Goal: Task Accomplishment & Management: Complete application form

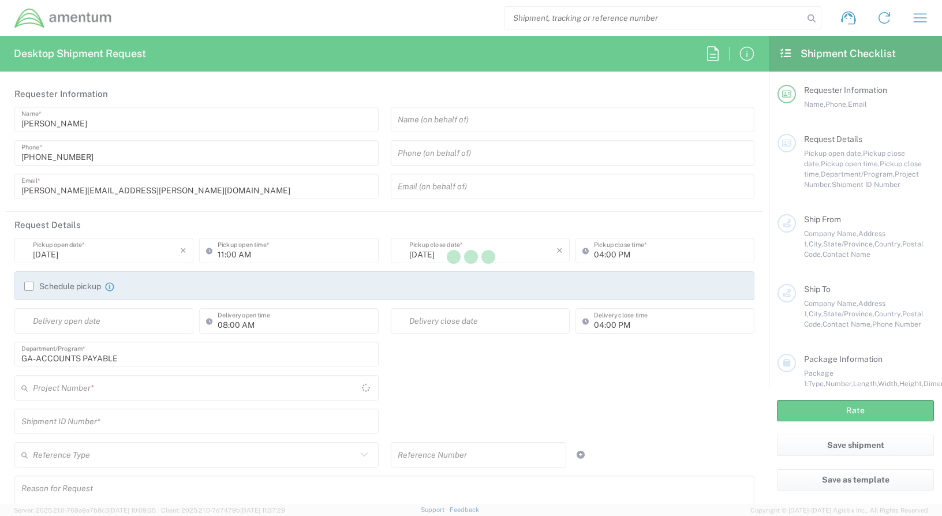
type input "[GEOGRAPHIC_DATA]"
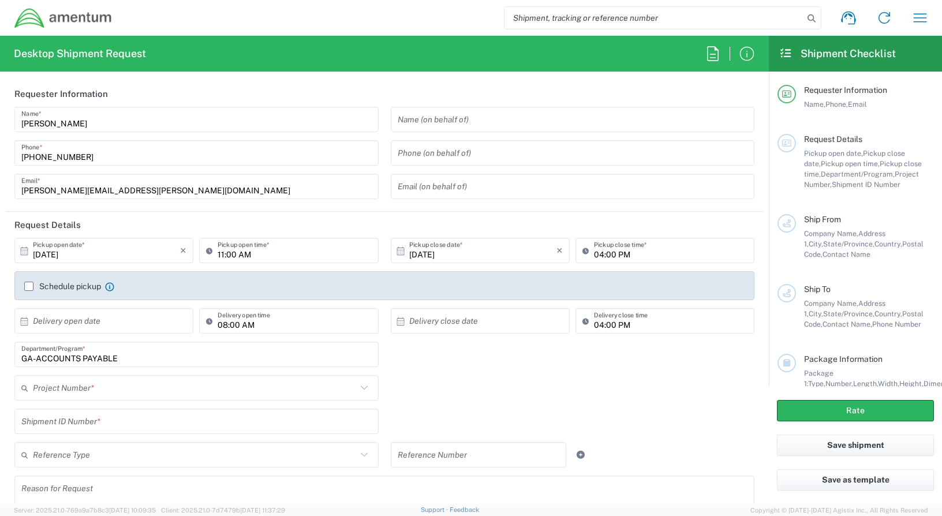
type input "ADMN.100038.00000"
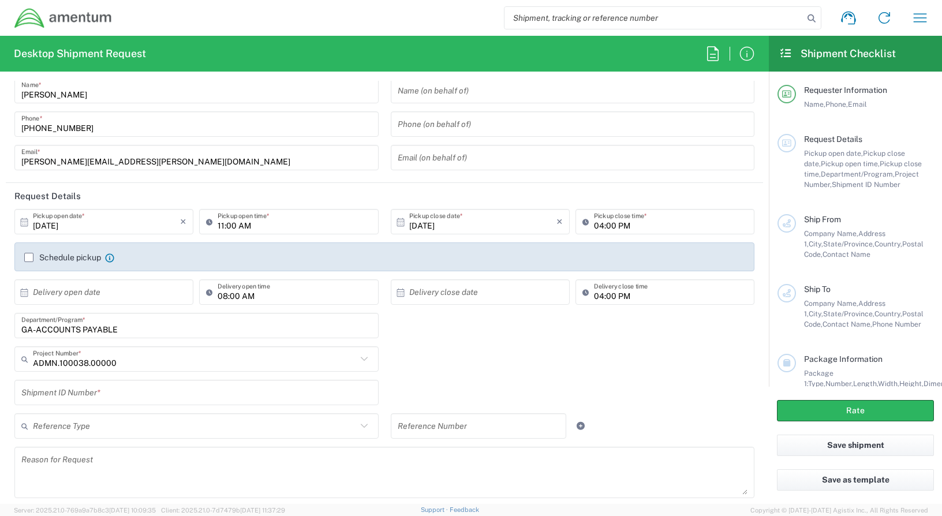
scroll to position [58, 0]
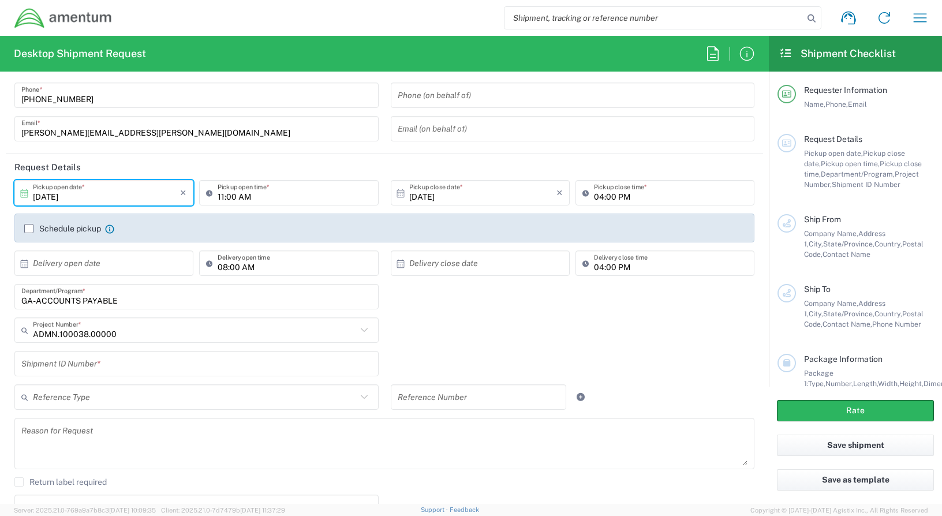
click at [116, 197] on input "10/14/2025" at bounding box center [106, 193] width 147 height 20
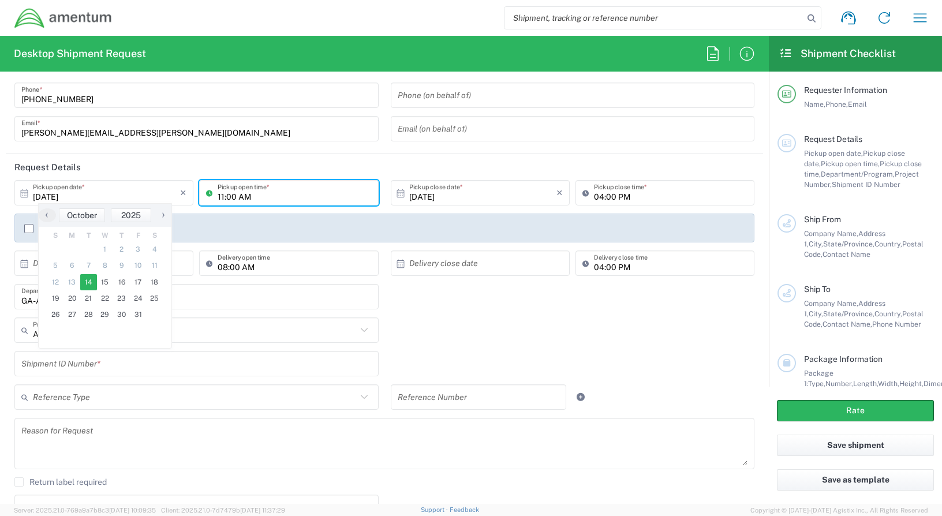
click at [310, 194] on input "11:00 AM" at bounding box center [295, 193] width 154 height 20
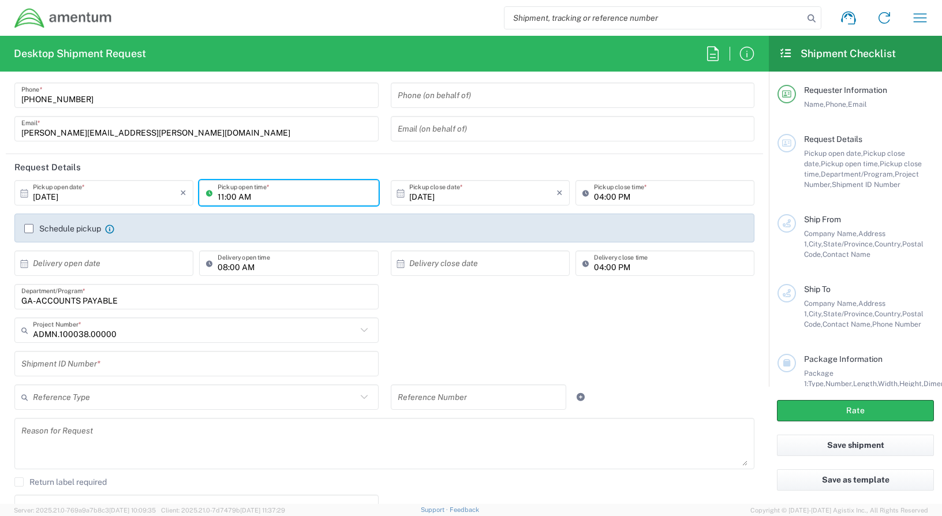
click at [140, 222] on div "Schedule pickup Check the flag if you need to request carrier to pickup from th…" at bounding box center [384, 228] width 740 height 29
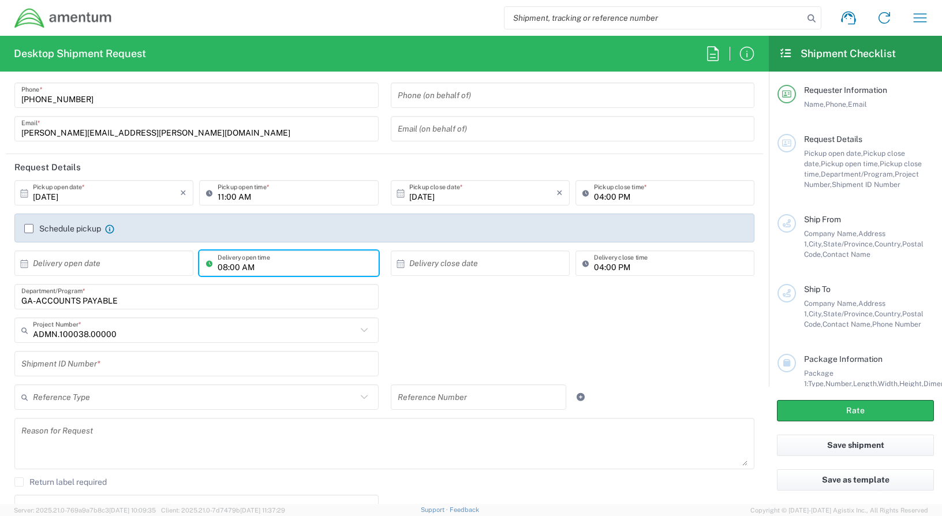
click at [272, 266] on input "08:00 AM" at bounding box center [295, 263] width 154 height 20
click at [293, 264] on input "08:00 AM" at bounding box center [295, 263] width 154 height 20
click at [545, 261] on input "text" at bounding box center [482, 263] width 147 height 20
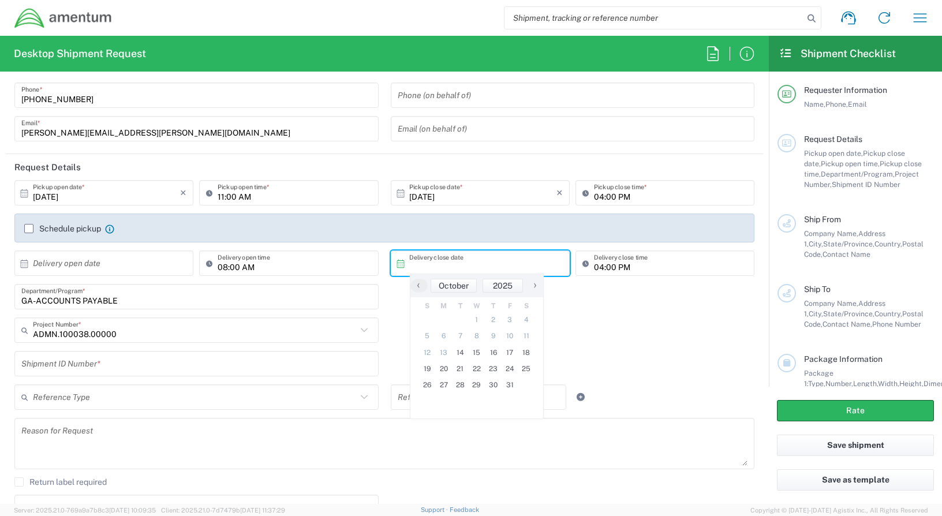
click at [125, 264] on input "text" at bounding box center [106, 263] width 147 height 20
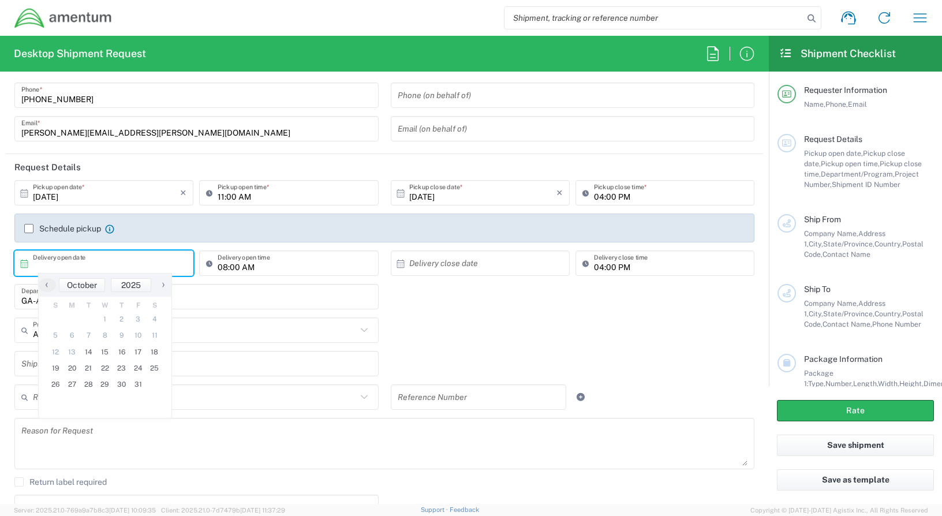
scroll to position [115, 0]
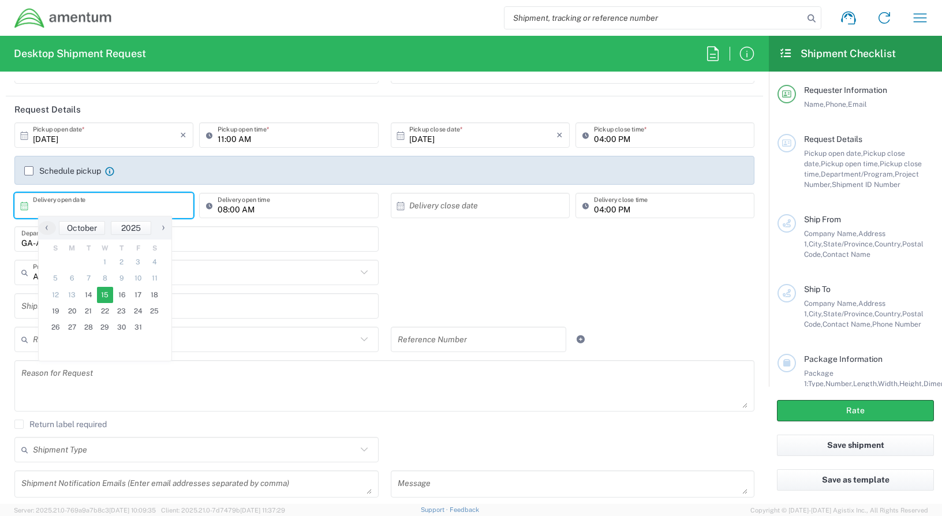
click at [108, 296] on span "15" at bounding box center [105, 295] width 17 height 16
type input "10/15/2025"
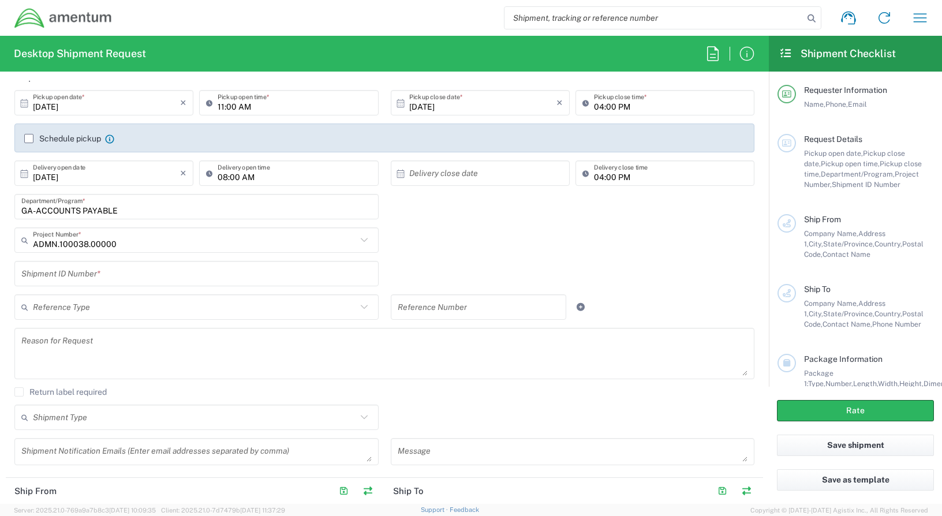
scroll to position [173, 0]
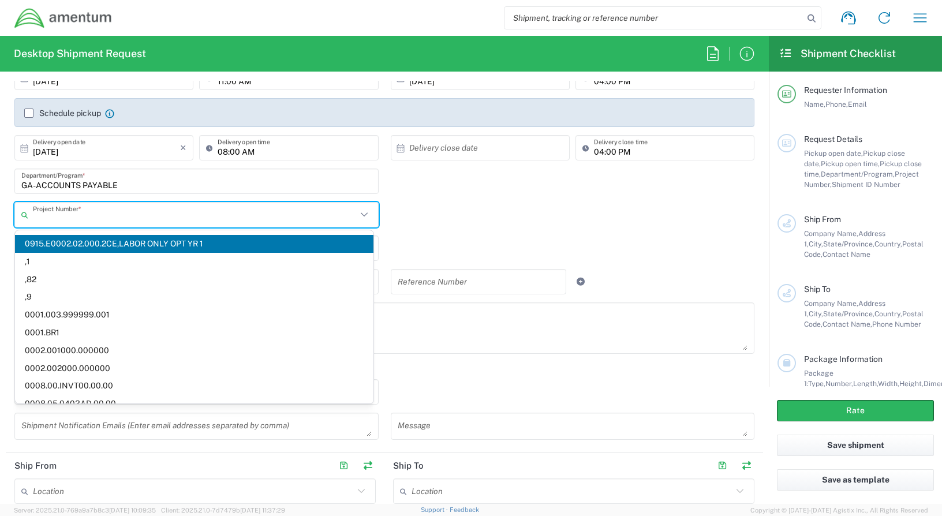
click at [142, 219] on input "text" at bounding box center [195, 215] width 324 height 20
click at [80, 216] on input "text" at bounding box center [195, 215] width 324 height 20
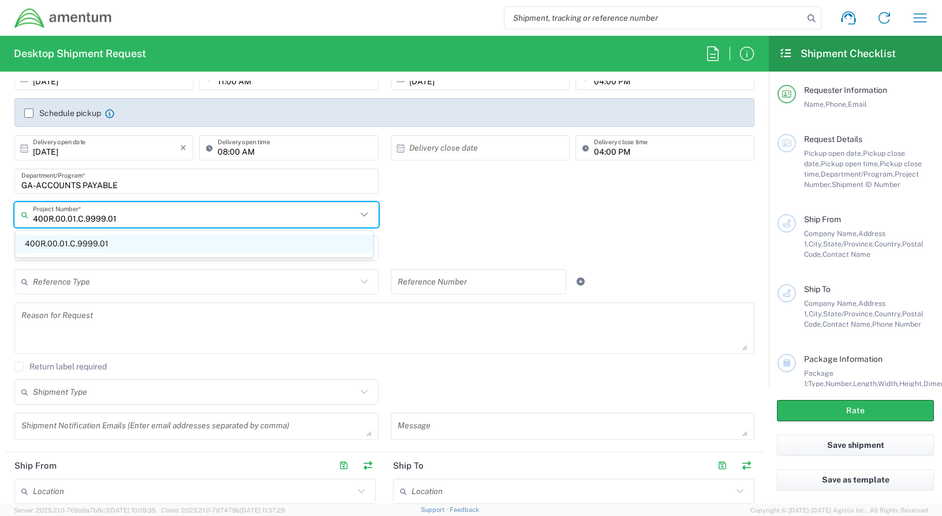
type input "400R.00.01.C.9999.01"
click at [70, 244] on span "400R.00.01.C.9999.01" at bounding box center [194, 244] width 358 height 18
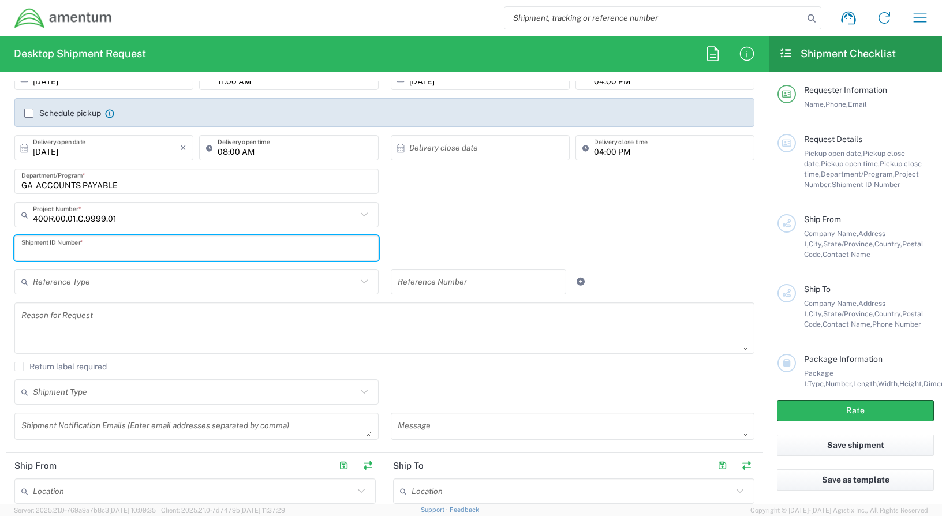
click at [124, 250] on input "text" at bounding box center [196, 248] width 350 height 20
type input "REGULAR"
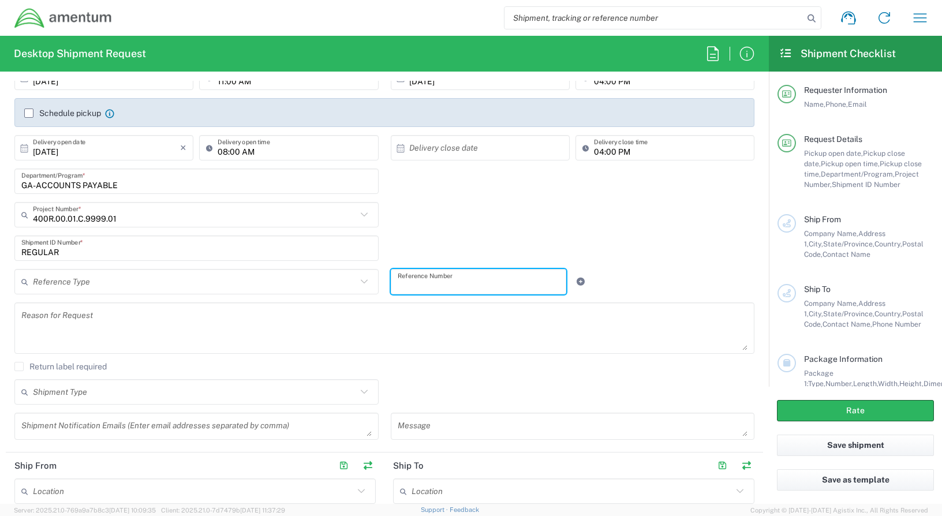
click at [466, 273] on input "text" at bounding box center [479, 282] width 162 height 20
click at [96, 256] on input "REGULAR" at bounding box center [196, 248] width 350 height 20
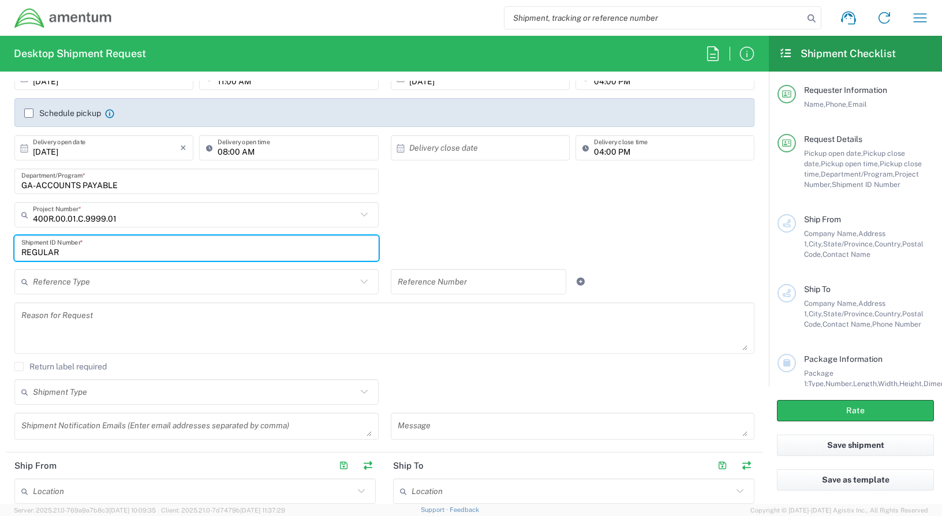
click at [110, 311] on textarea at bounding box center [384, 328] width 726 height 44
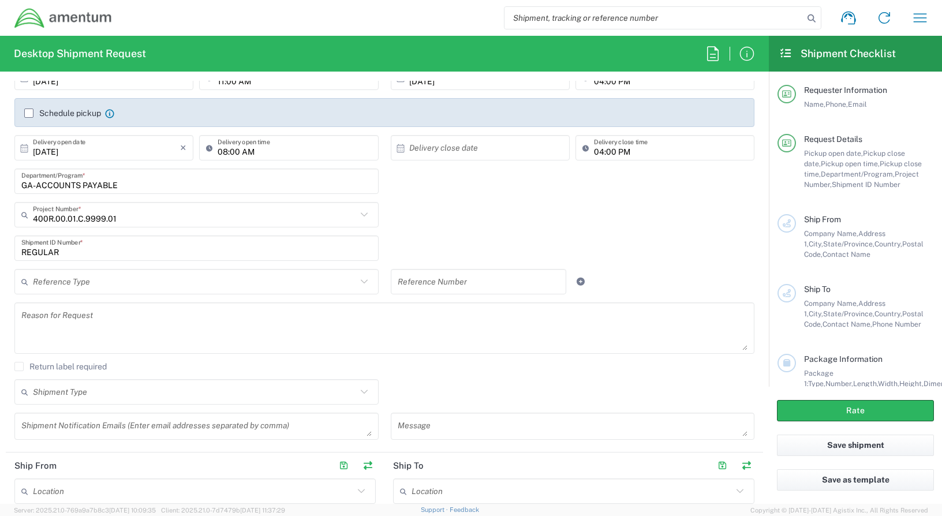
click at [123, 366] on agx-checkbox-control "Return label required" at bounding box center [384, 366] width 740 height 9
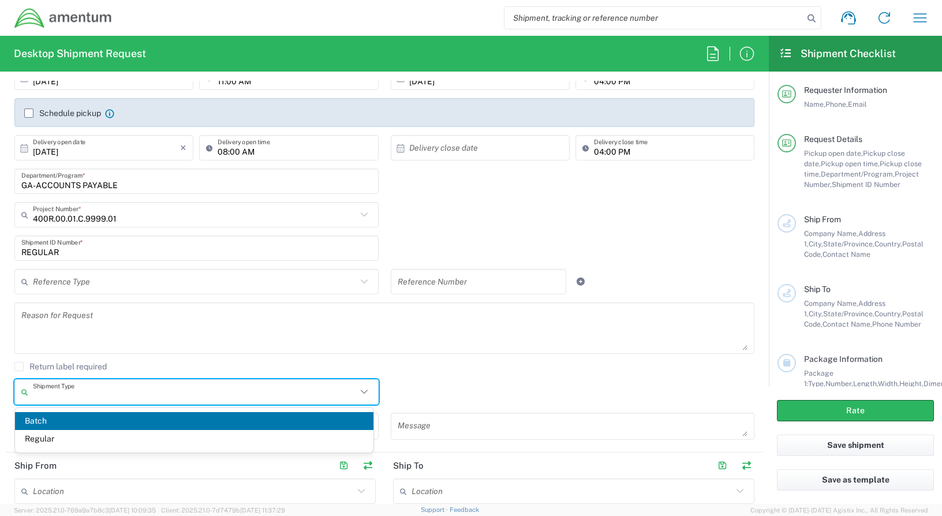
click at [121, 392] on input "text" at bounding box center [195, 392] width 324 height 20
click at [54, 439] on span "Regular" at bounding box center [194, 439] width 358 height 18
type input "Regular"
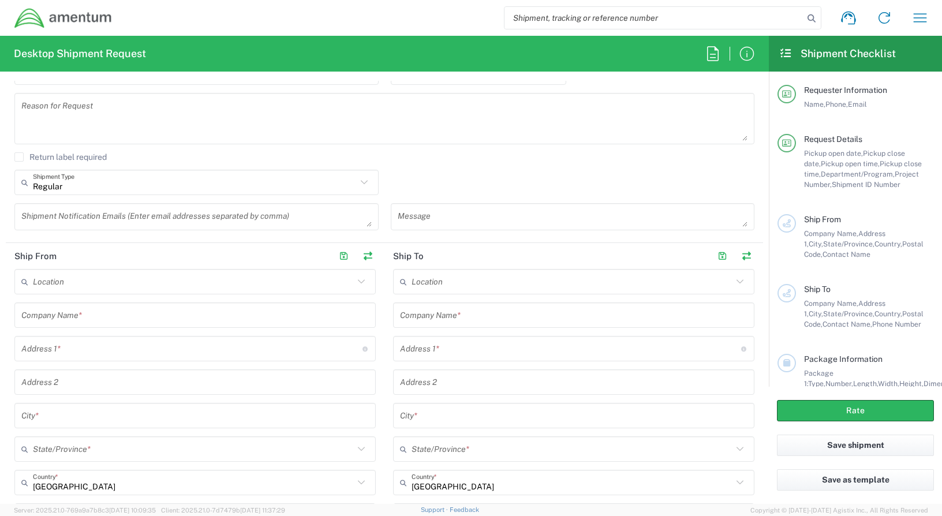
scroll to position [404, 0]
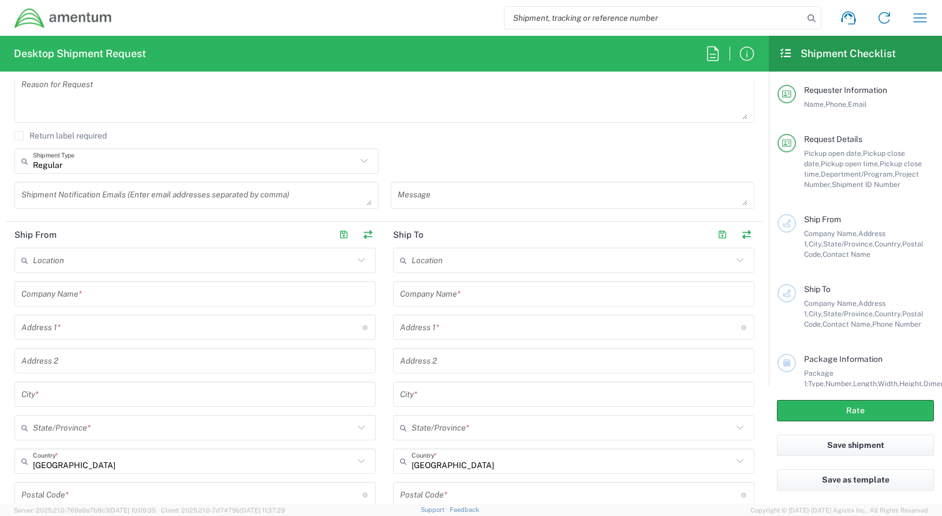
click at [80, 263] on input "text" at bounding box center [193, 260] width 321 height 20
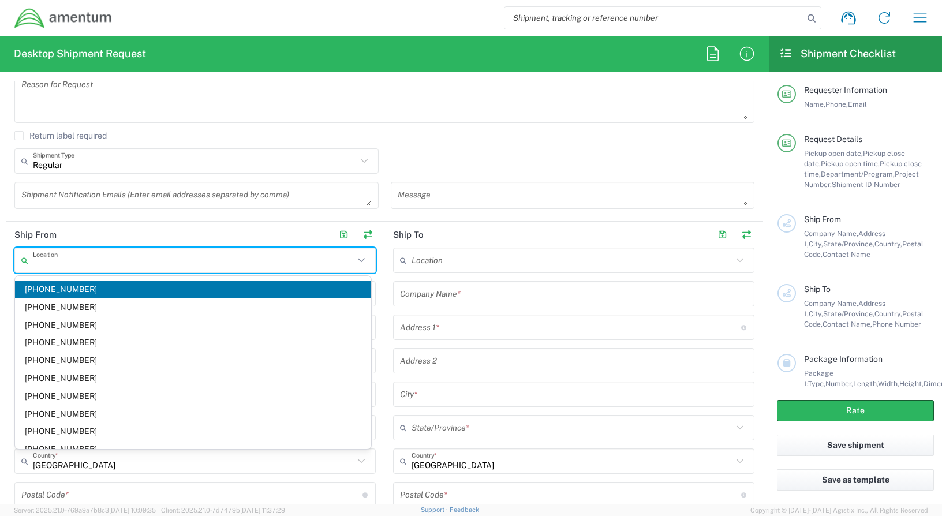
click at [83, 259] on input "text" at bounding box center [193, 260] width 321 height 20
click at [99, 229] on header "Ship From" at bounding box center [195, 235] width 379 height 26
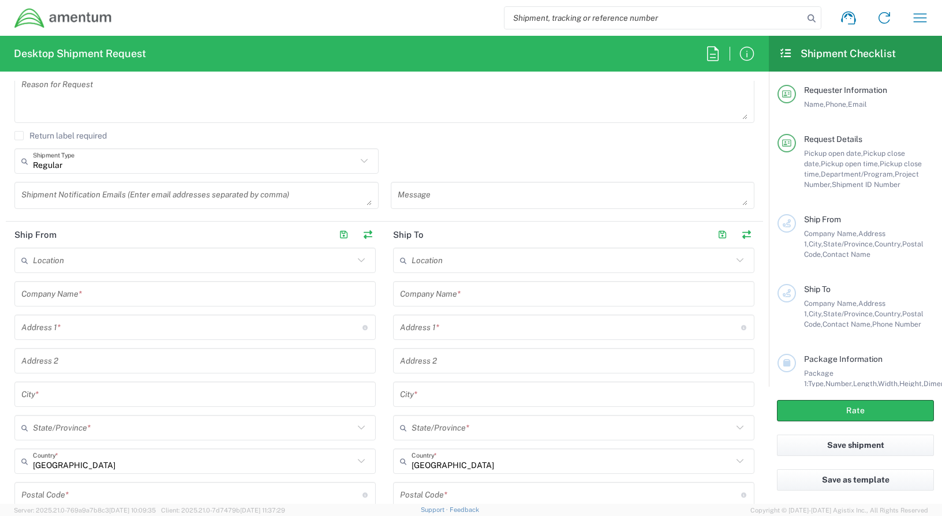
click at [96, 292] on input "text" at bounding box center [194, 294] width 347 height 20
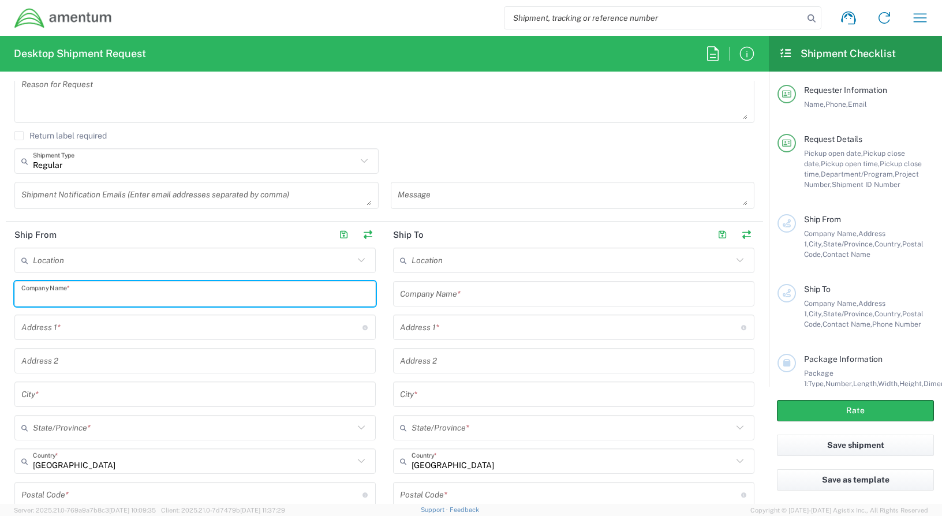
click at [96, 292] on input "text" at bounding box center [194, 294] width 347 height 20
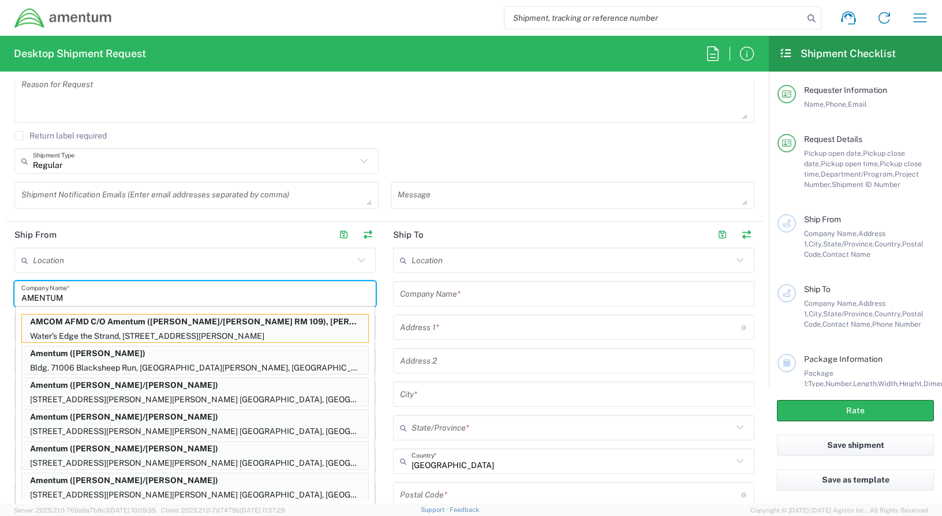
click at [116, 294] on input "AMENTUM" at bounding box center [194, 294] width 347 height 20
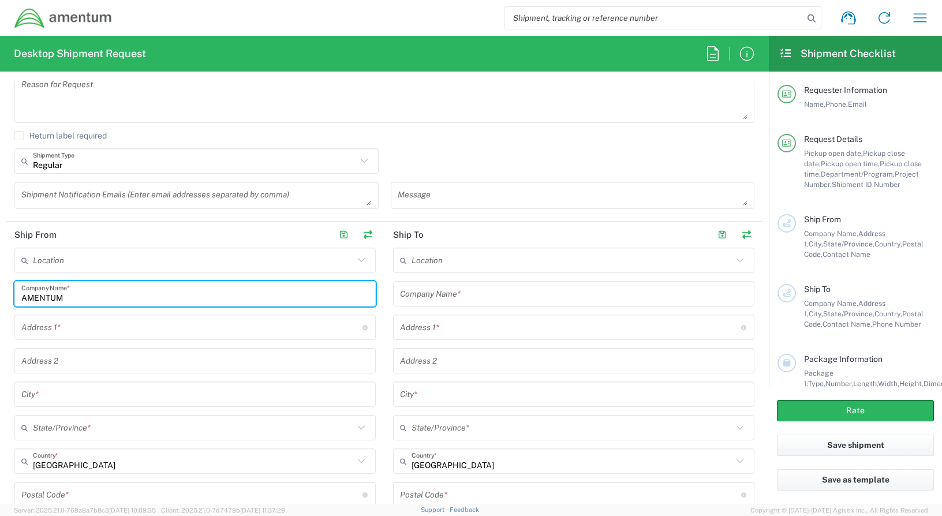
type input "AMENTUM"
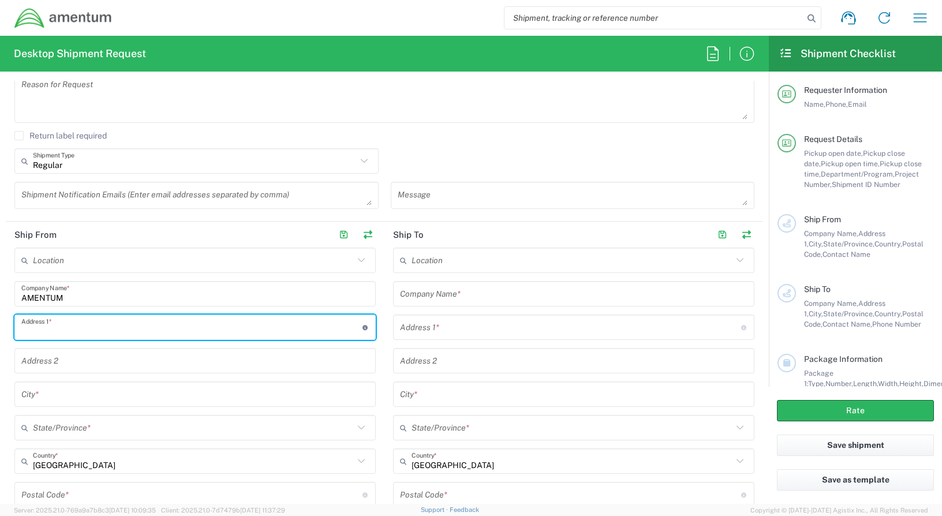
click at [112, 329] on input "text" at bounding box center [191, 327] width 341 height 20
type input "20501 SENECA MEADOWS PKWY"
type input "Bonnie.Moore@amentum.com"
type input "SUITE 200"
type input "GERMANTOWN"
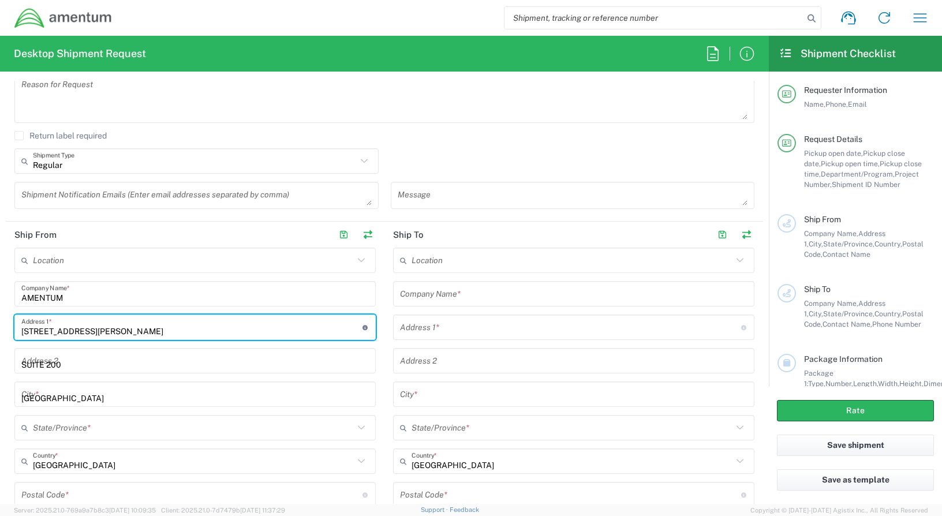
type input "Maryland"
type input "20876"
type input "3019443152"
type input "Bonnie.Moore@amentum.com"
type input "Amentum Services, Inc"
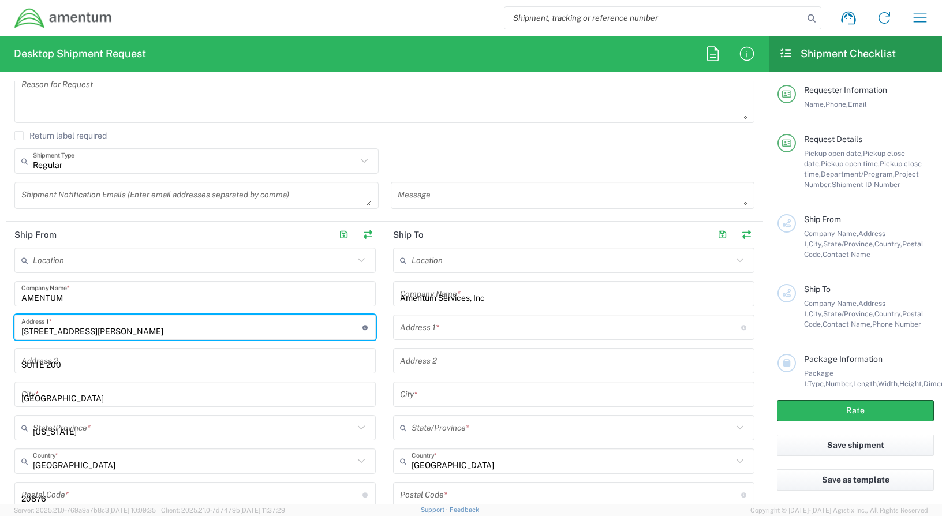
type input "600 WILLIAM NORTHERN BLVD"
type input "TULLAHOMA"
type input "Tennessee"
type input "37388"
type input "3019443152"
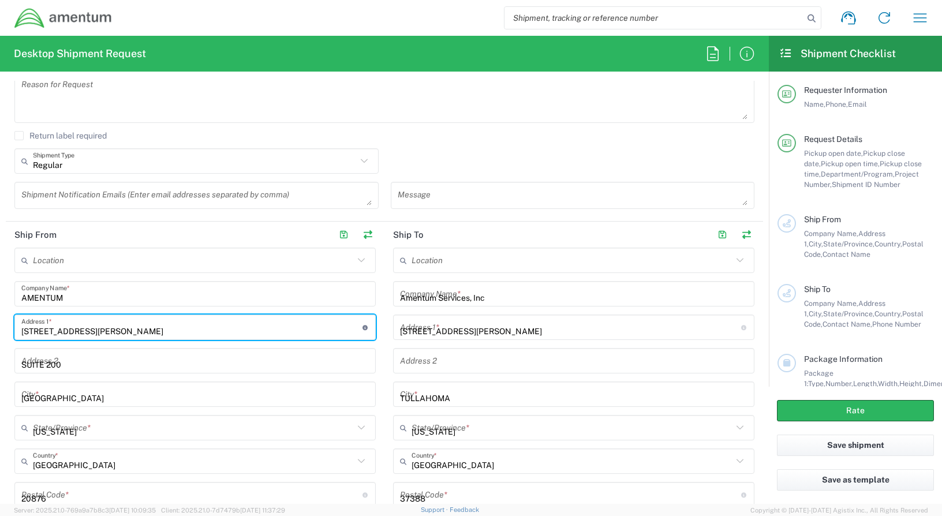
type input "Bonnie.Moore@amentum.com"
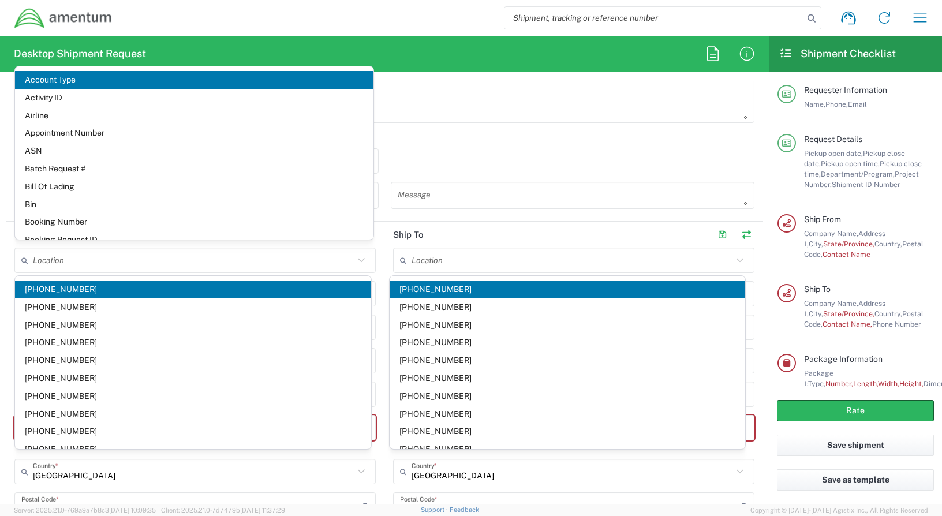
click at [436, 61] on agx-form-header "Desktop Shipment Request" at bounding box center [384, 54] width 769 height 36
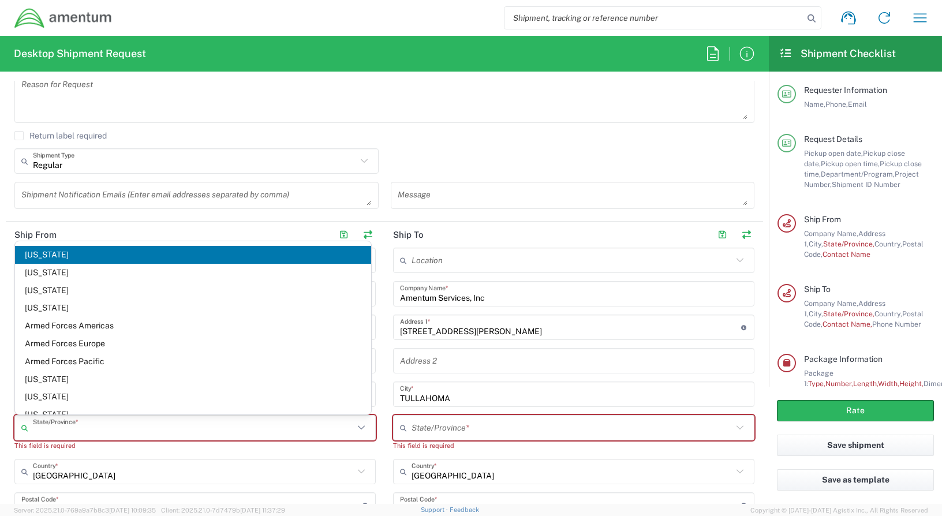
click at [118, 429] on input "text" at bounding box center [193, 428] width 321 height 20
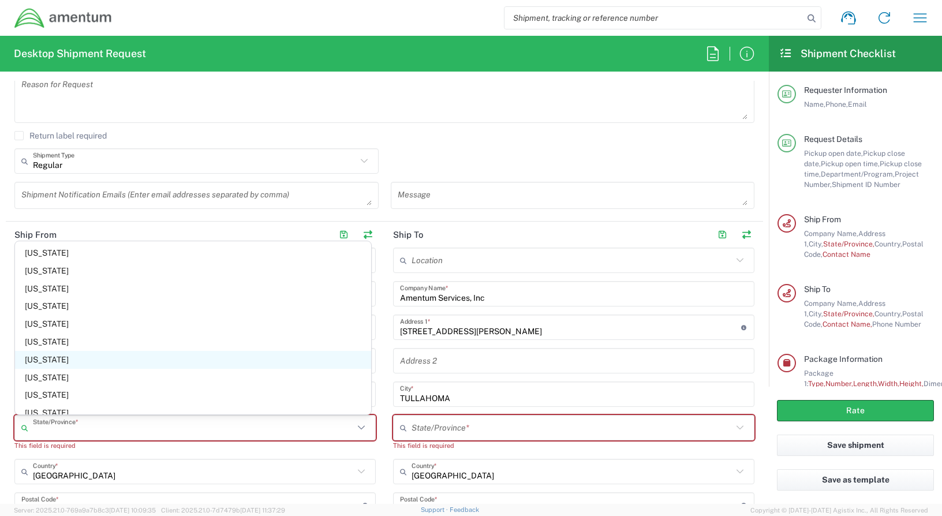
scroll to position [289, 0]
click at [55, 373] on span "Maryland" at bounding box center [193, 375] width 356 height 18
type input "Maryland"
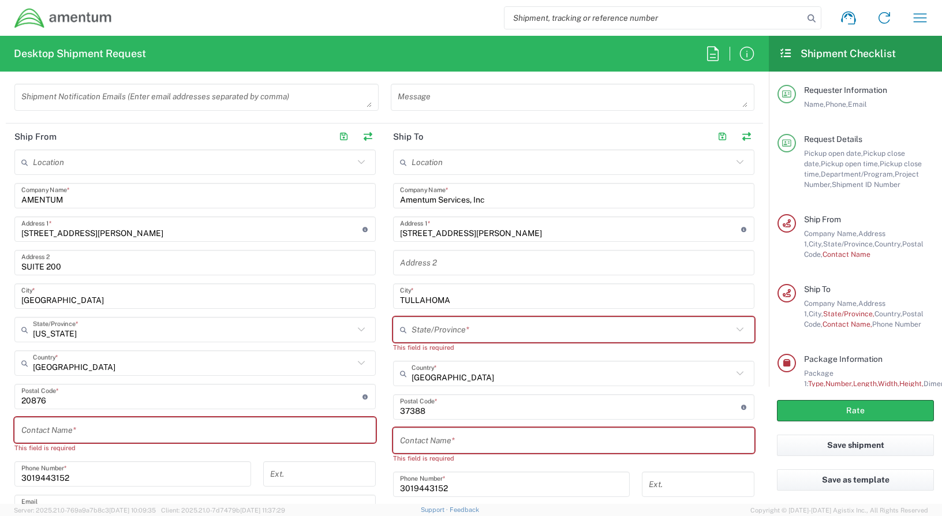
scroll to position [519, 0]
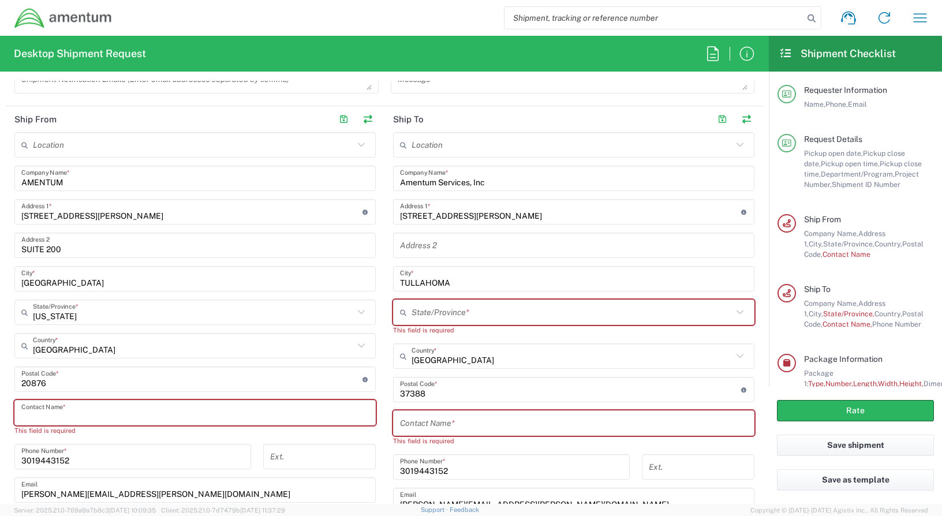
click at [98, 410] on input "text" at bounding box center [194, 413] width 347 height 20
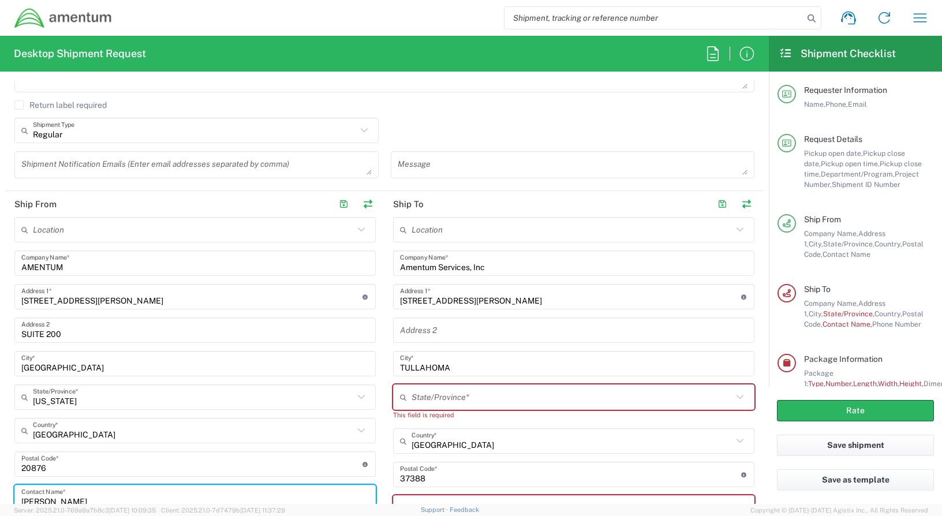
scroll to position [462, 0]
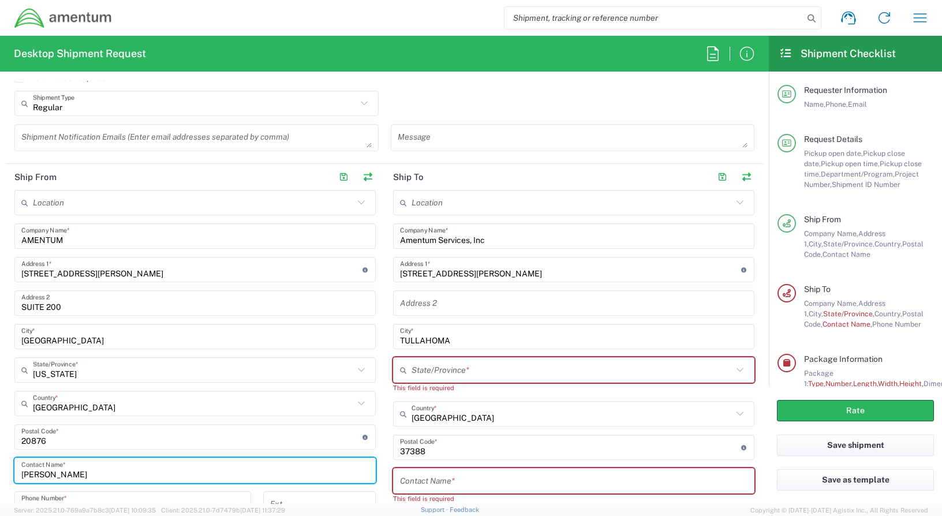
type input "BONNIE MOORE"
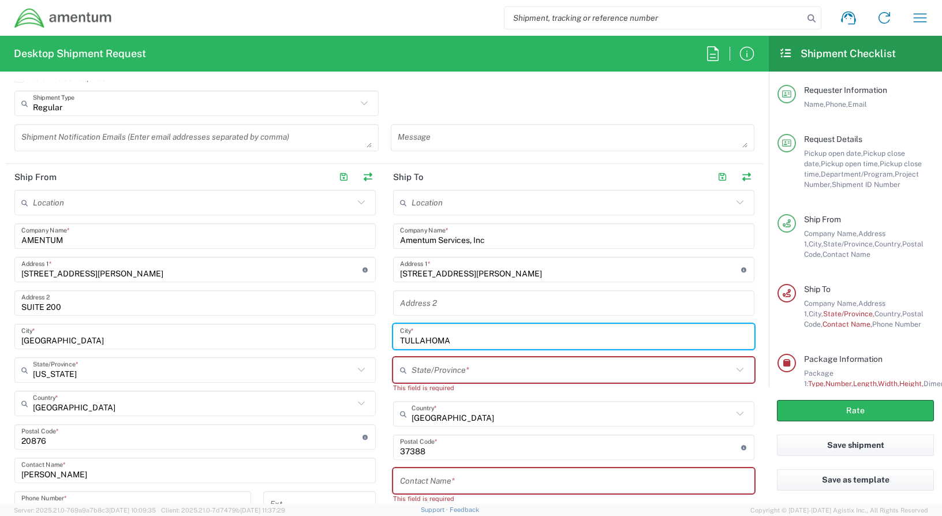
click at [454, 340] on input "TULLAHOMA" at bounding box center [573, 337] width 347 height 20
type input "T"
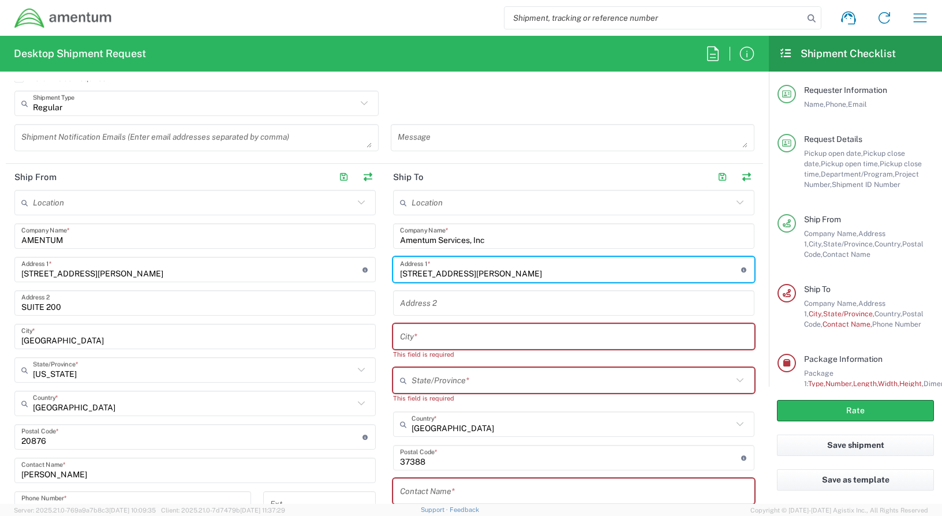
drag, startPoint x: 528, startPoint y: 271, endPoint x: 375, endPoint y: 275, distance: 152.4
click at [372, 275] on div "Ship From Location 1002-4122-6 1006-5256-0 1026-8910-0 1281-0560-3 1369-6441-0 …" at bounding box center [384, 405] width 757 height 482
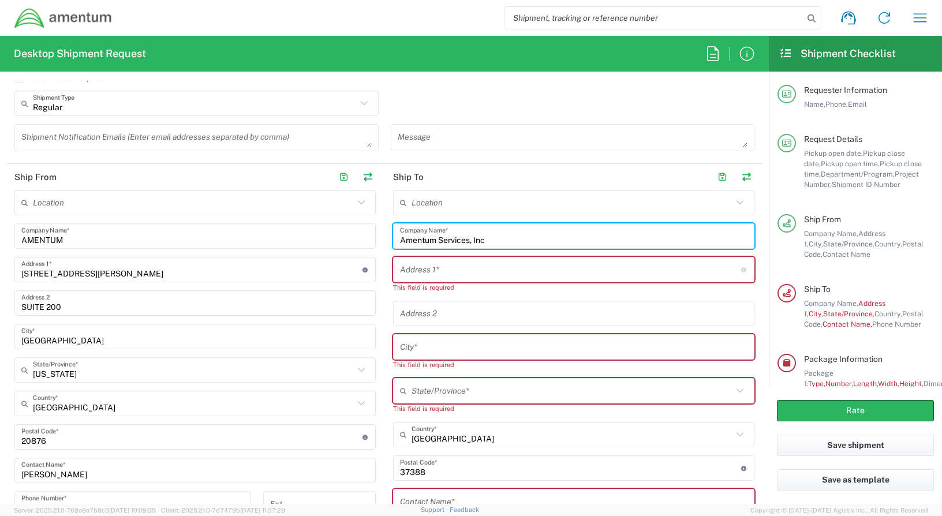
drag, startPoint x: 499, startPoint y: 237, endPoint x: 390, endPoint y: 244, distance: 109.3
click at [393, 244] on div "Amentum Services, Inc Company Name *" at bounding box center [573, 235] width 361 height 25
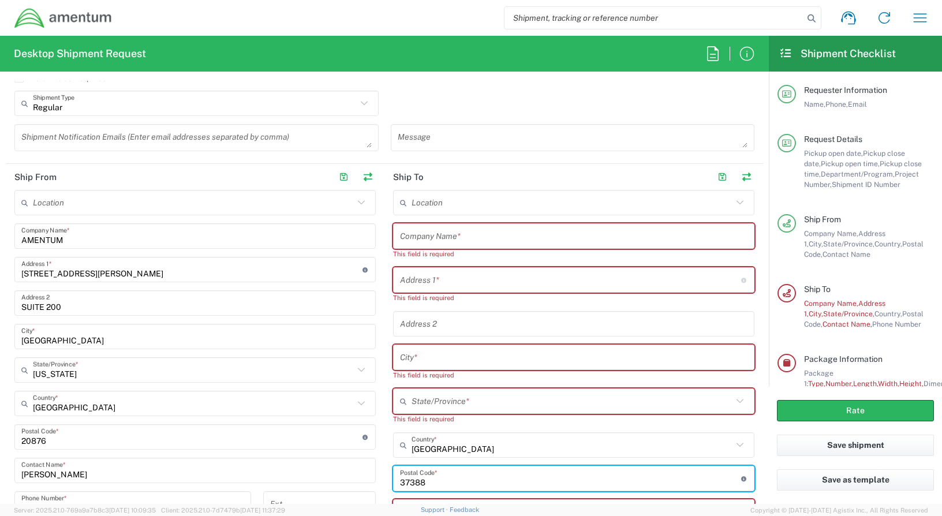
drag, startPoint x: 452, startPoint y: 476, endPoint x: 386, endPoint y: 481, distance: 66.6
click at [386, 481] on main "Location 1002-4122-6 1006-5256-0 1026-8910-0 1281-0560-3 1369-6441-0 1402-6962-…" at bounding box center [573, 426] width 379 height 472
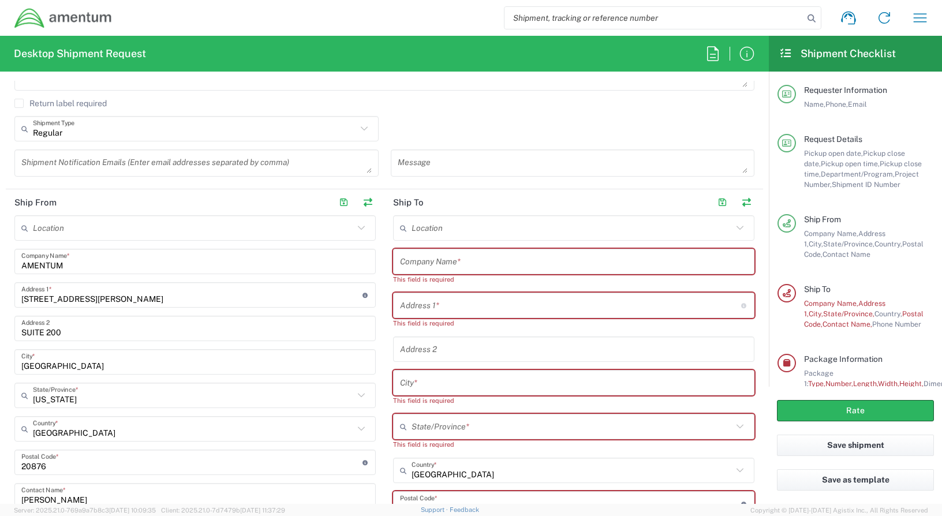
scroll to position [404, 0]
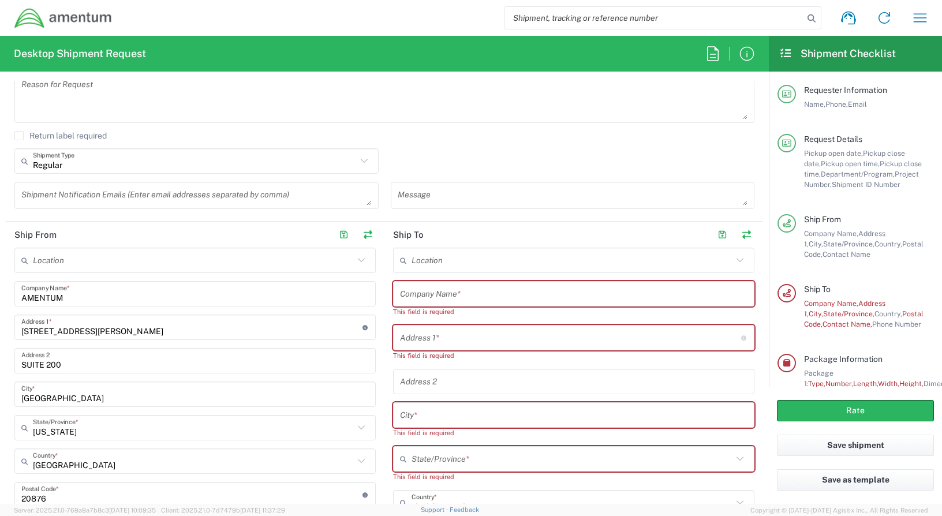
click at [484, 294] on input "text" at bounding box center [573, 294] width 347 height 20
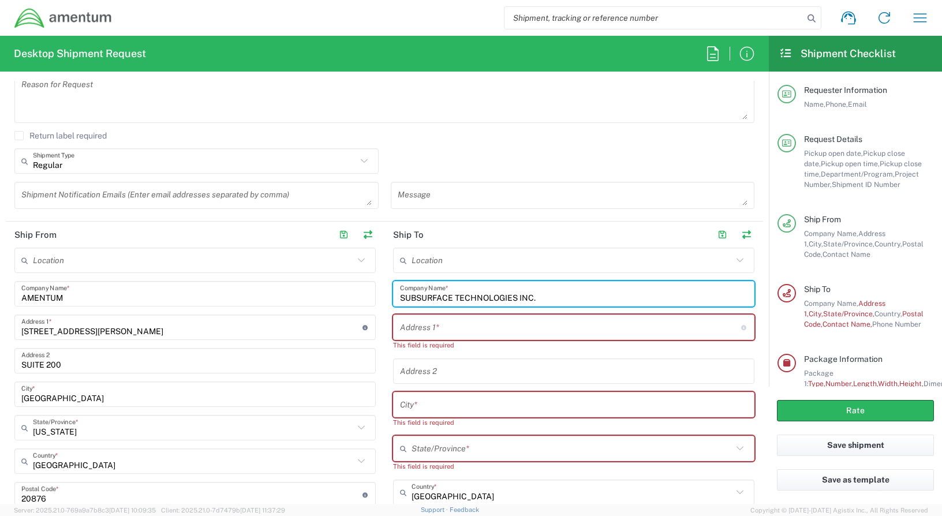
type input "SUBSURFACE TECHNOLOGIES INC."
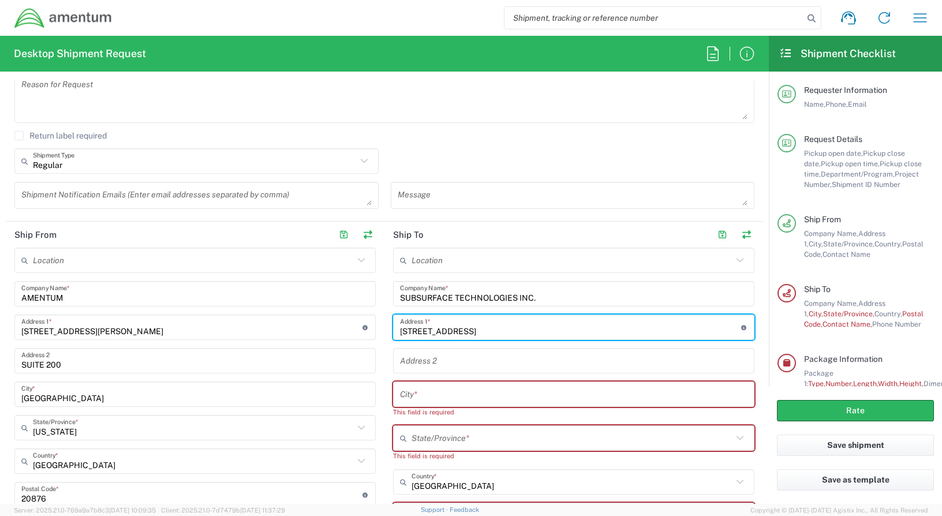
type input "1130 BUSINESS PARKWAY S"
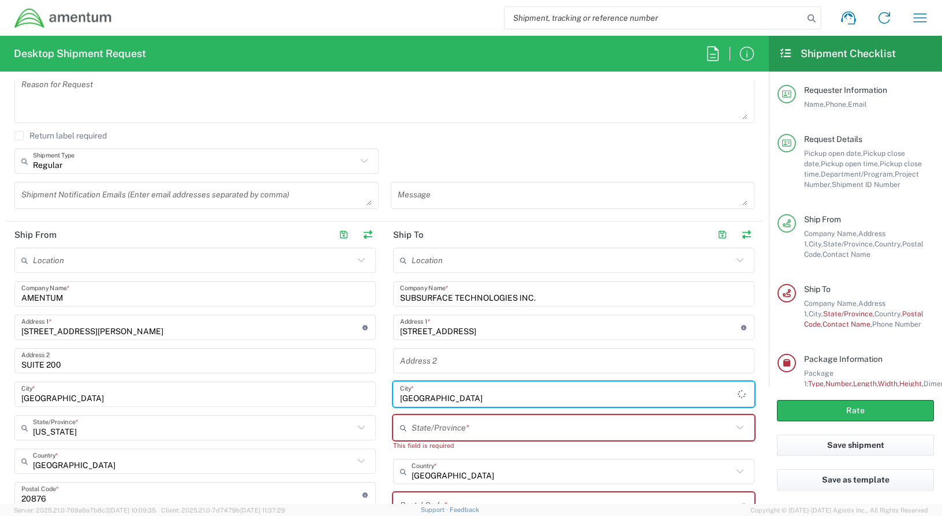
type input "WESTMINSTER"
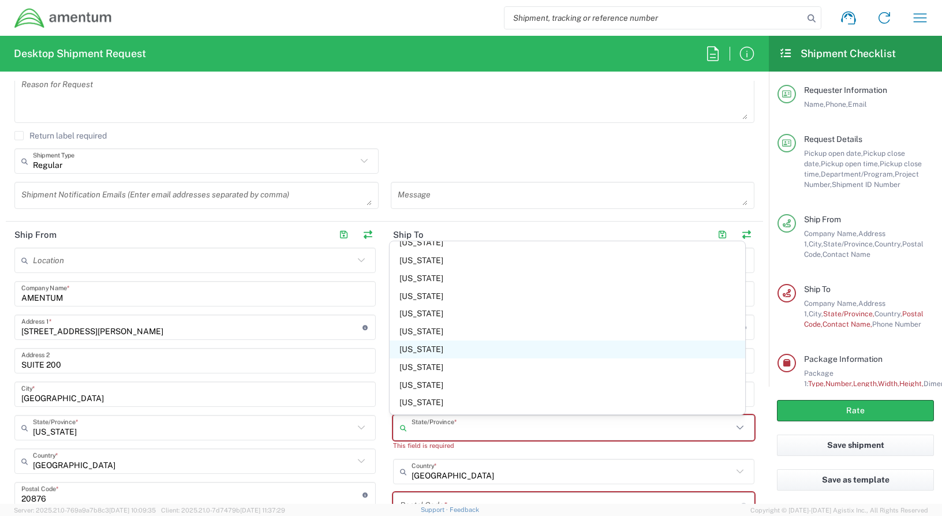
scroll to position [289, 0]
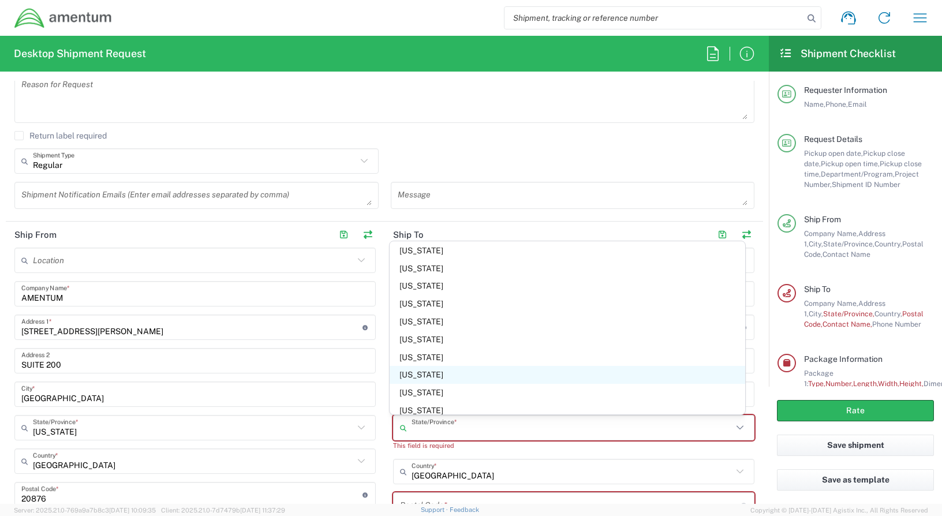
click at [424, 376] on span "Maryland" at bounding box center [568, 375] width 356 height 18
type input "Maryland"
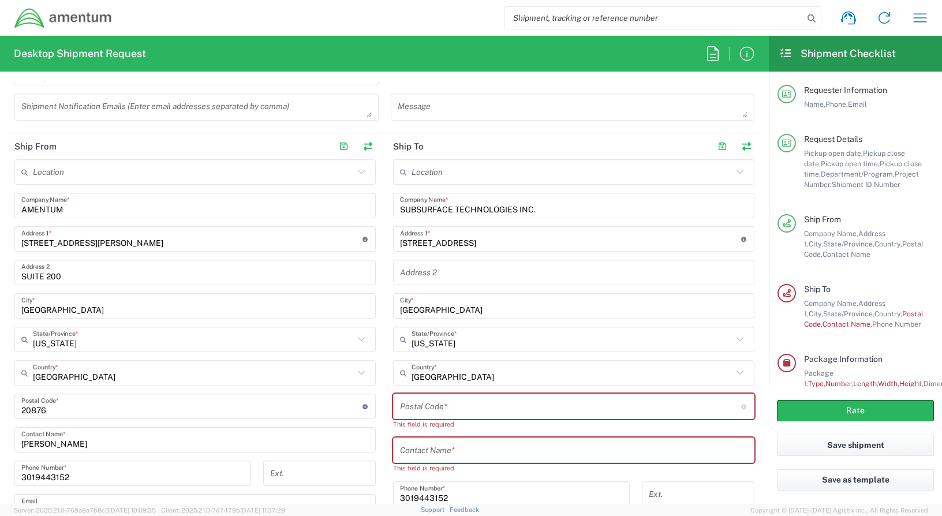
scroll to position [519, 0]
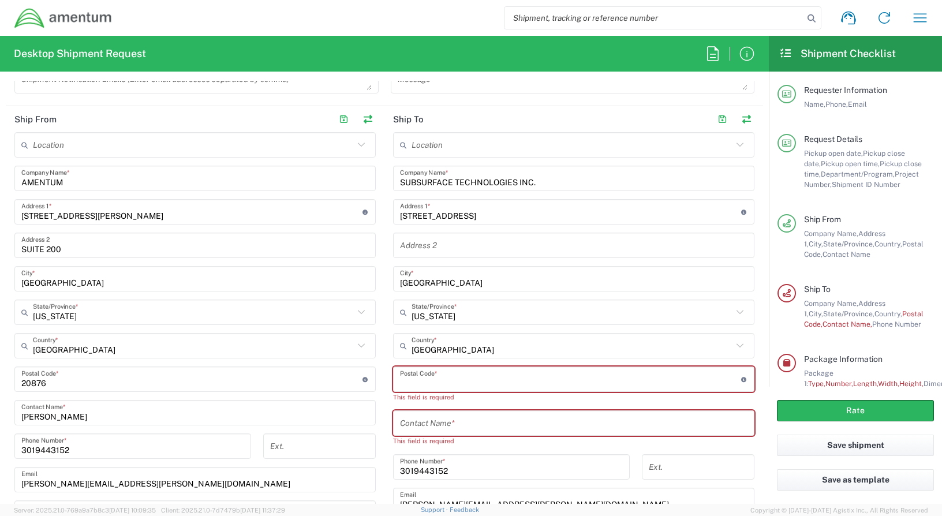
click at [448, 380] on input "undefined" at bounding box center [570, 379] width 341 height 20
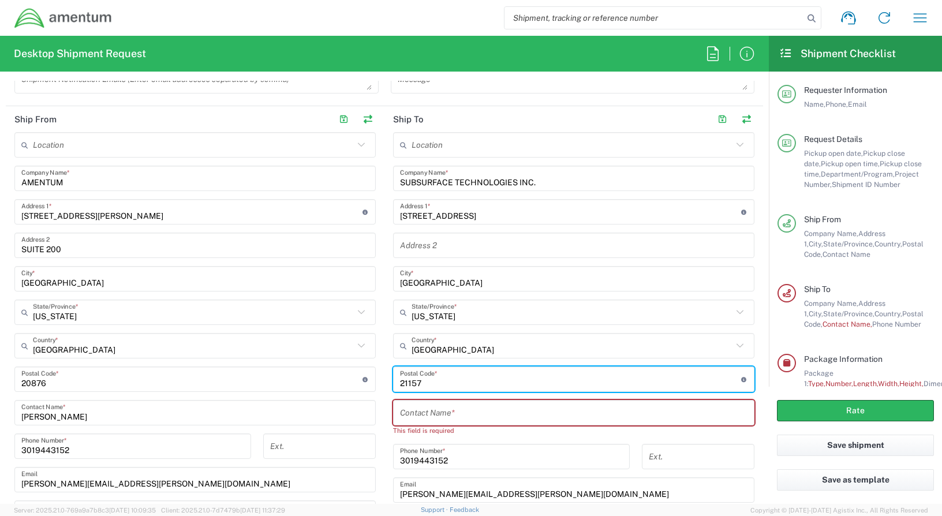
type input "21157"
click at [467, 358] on div "United States Country *" at bounding box center [573, 345] width 361 height 25
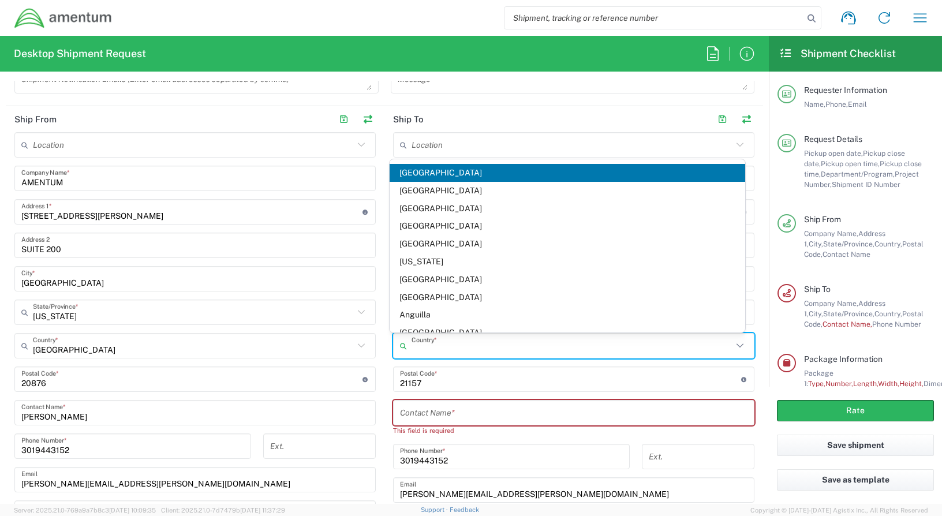
click at [450, 411] on input "text" at bounding box center [573, 413] width 347 height 20
type input "United States"
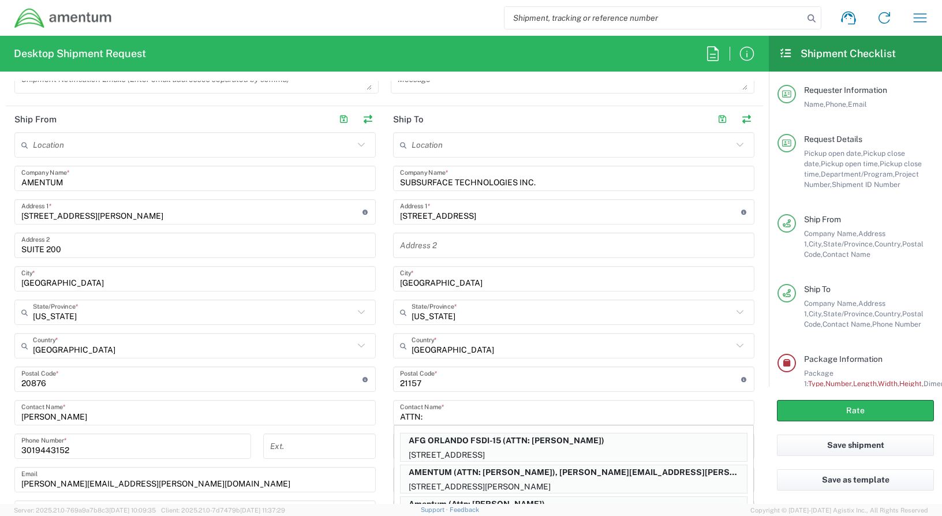
click at [462, 422] on input "ATTN:" at bounding box center [573, 413] width 347 height 20
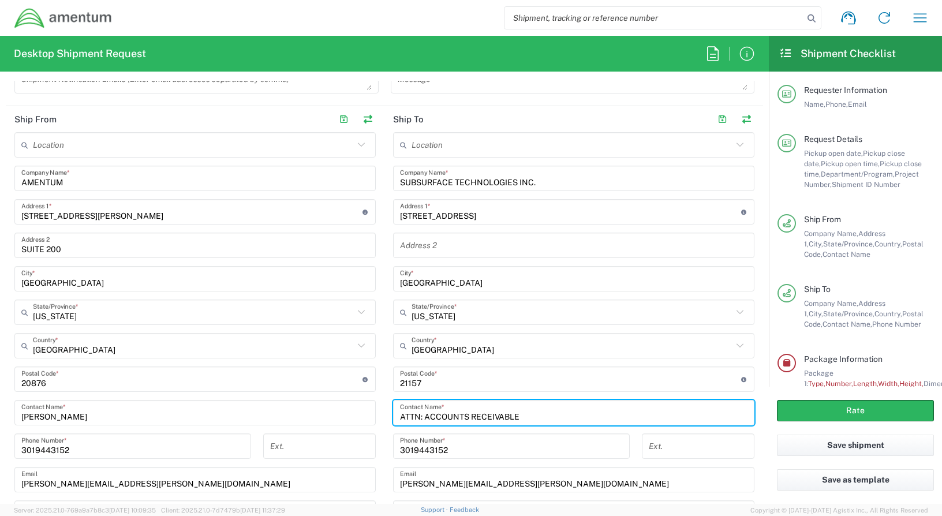
type input "ATTN: ACCOUNTS RECEIVABLE"
click at [575, 179] on input "SUBSURFACE TECHNOLOGIES INC." at bounding box center [573, 179] width 347 height 20
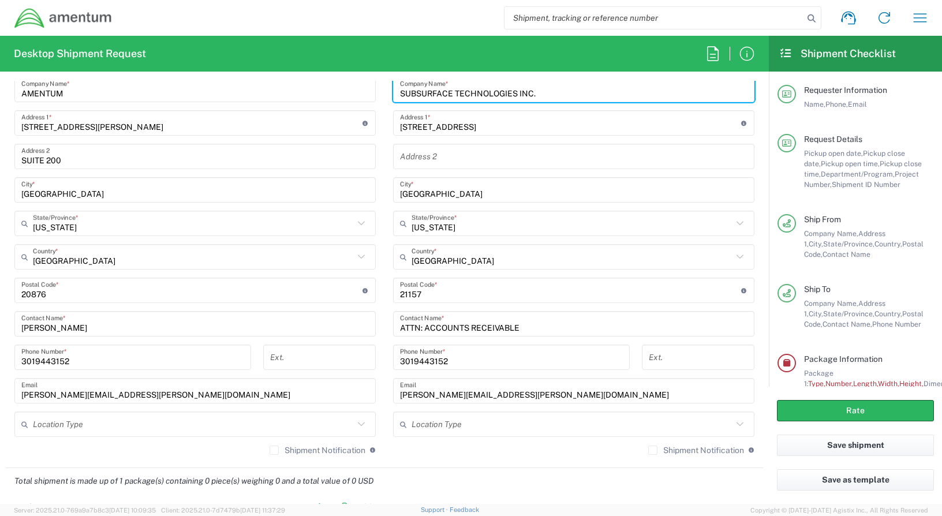
scroll to position [635, 0]
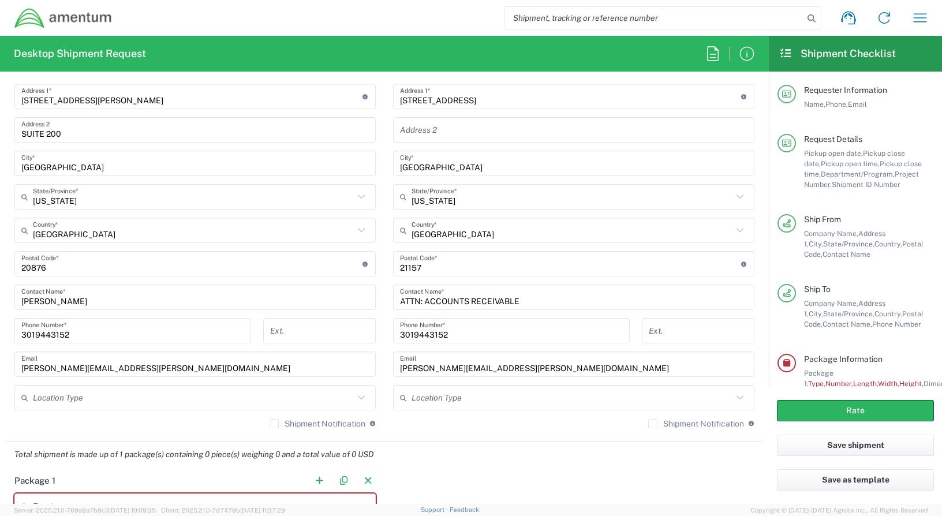
click at [484, 338] on input "3019443152" at bounding box center [511, 331] width 223 height 20
click at [127, 332] on input "3019443152" at bounding box center [132, 331] width 223 height 20
click at [128, 332] on input "3019443152" at bounding box center [132, 331] width 223 height 20
click at [470, 336] on input "3019443152" at bounding box center [511, 331] width 223 height 20
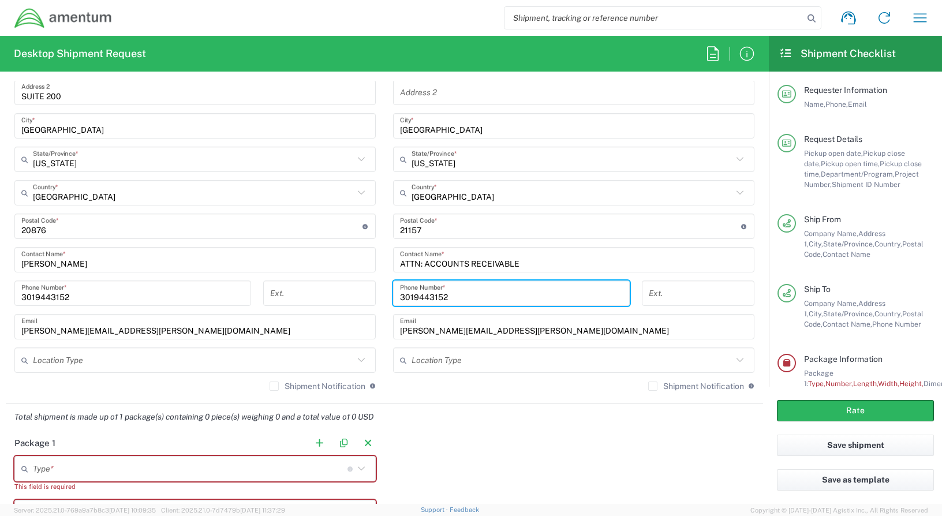
scroll to position [693, 0]
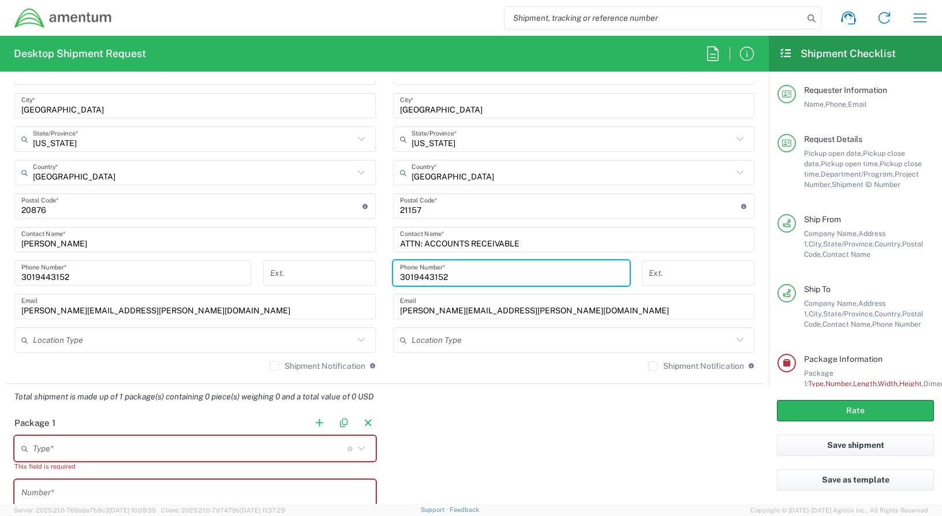
click at [91, 342] on input "text" at bounding box center [193, 340] width 321 height 20
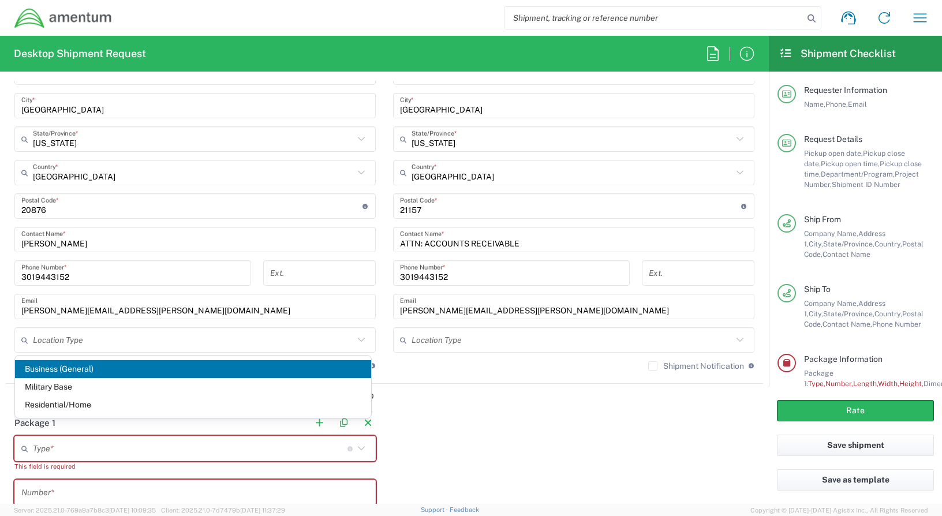
click at [92, 372] on span "Business (General)" at bounding box center [193, 369] width 356 height 18
type input "Business (General)"
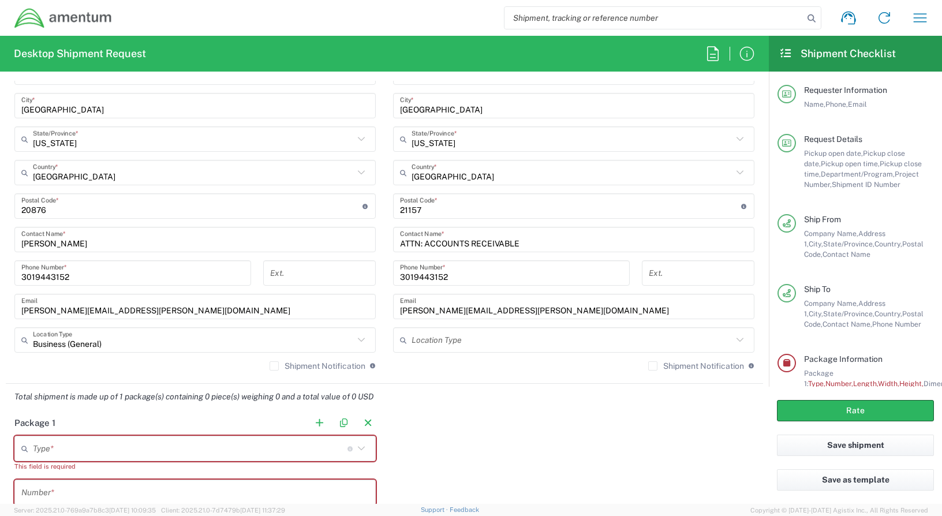
click at [425, 339] on input "text" at bounding box center [572, 340] width 321 height 20
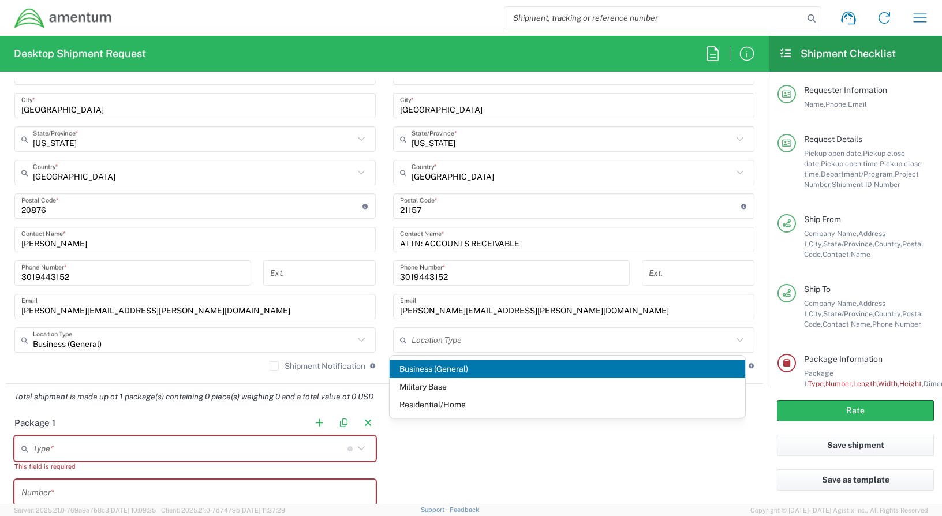
click at [428, 368] on span "Business (General)" at bounding box center [568, 369] width 356 height 18
type input "Business (General)"
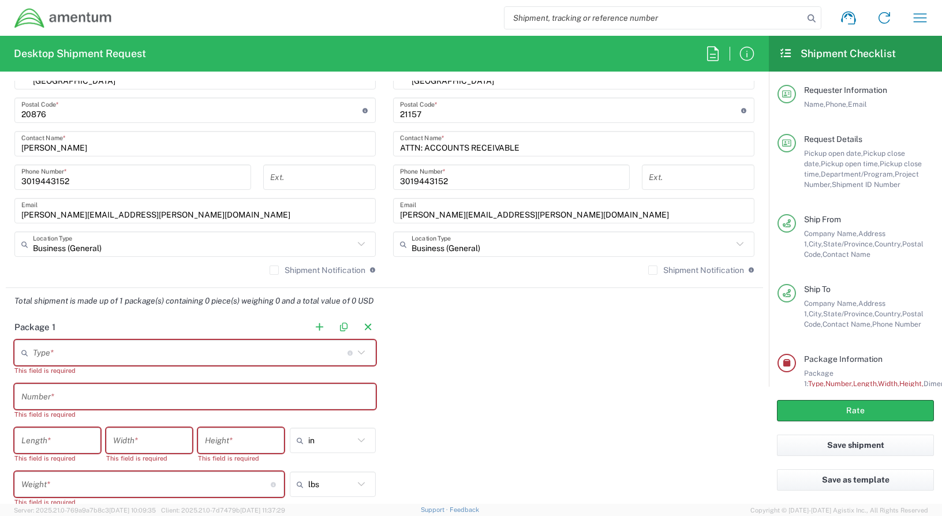
scroll to position [808, 0]
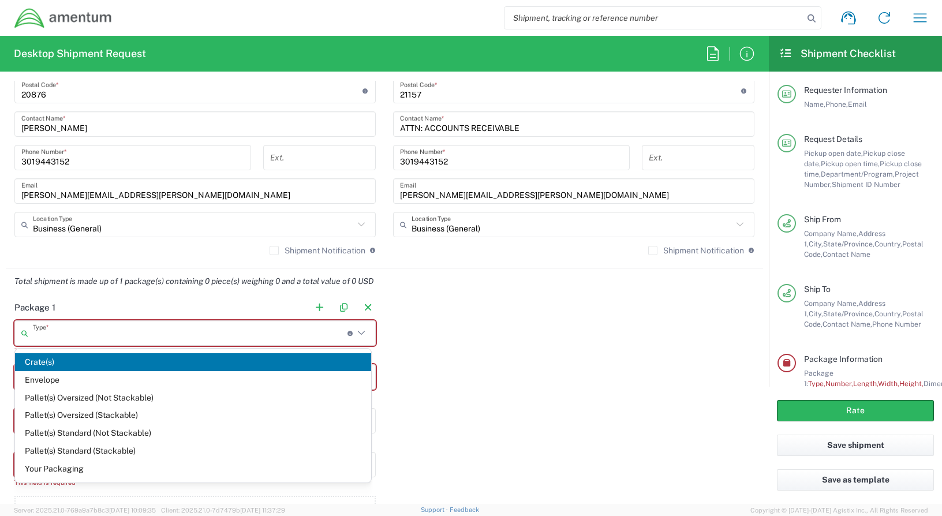
click at [203, 331] on input "text" at bounding box center [190, 333] width 315 height 20
click at [63, 383] on span "Envelope" at bounding box center [193, 380] width 356 height 18
type input "Envelope"
type input "1"
type input "9.5"
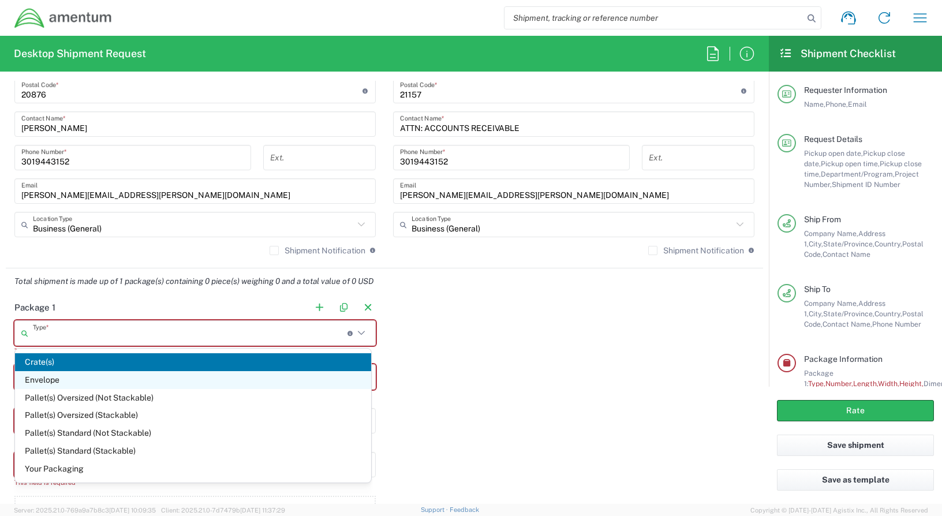
type input "12.5"
type input "0.25"
type input "1"
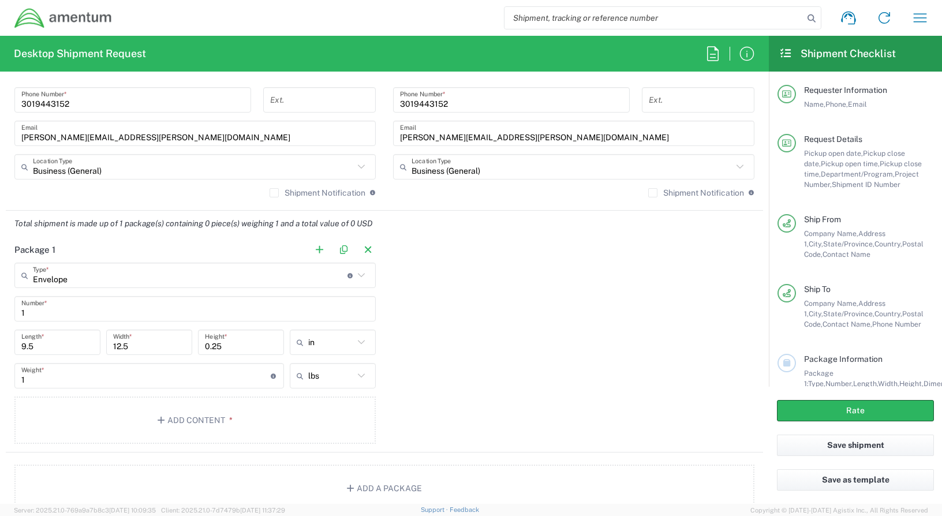
scroll to position [923, 0]
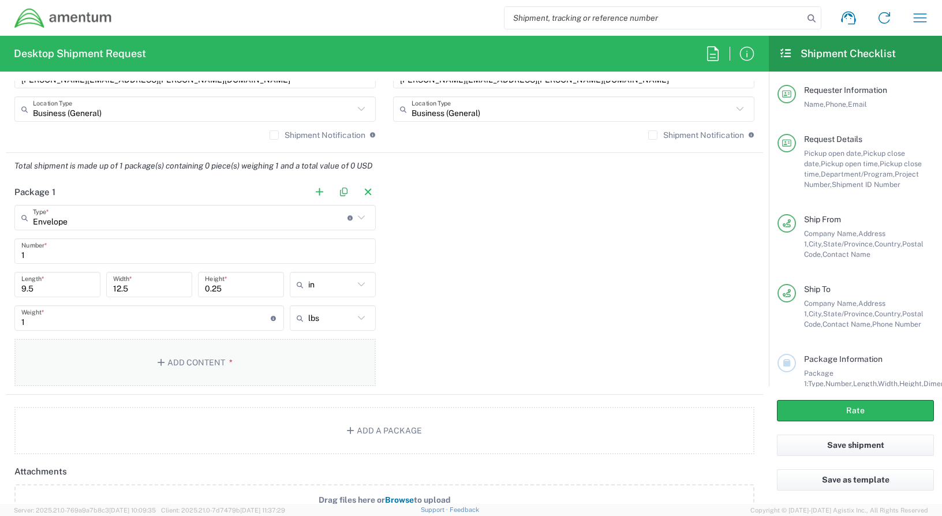
click at [189, 370] on button "Add Content *" at bounding box center [194, 362] width 361 height 47
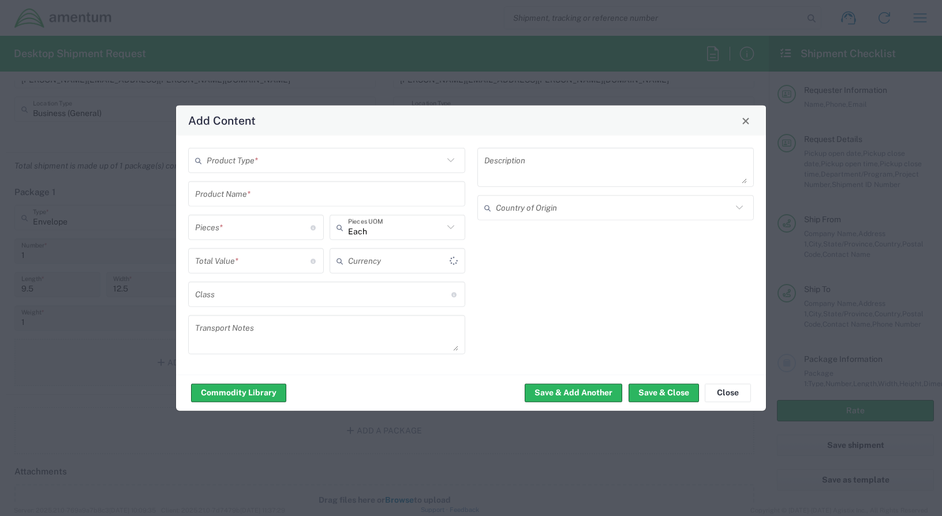
type input "US Dollar"
click at [447, 162] on icon at bounding box center [450, 160] width 15 height 15
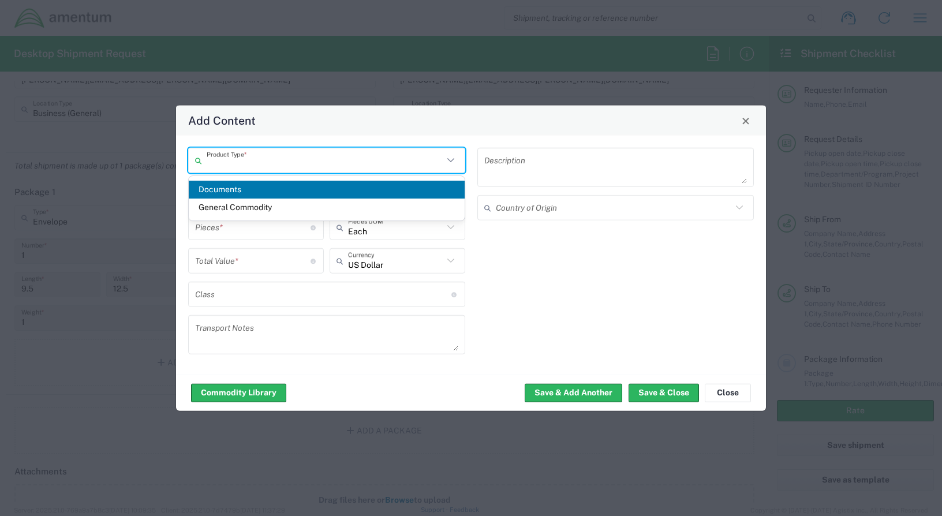
click at [268, 168] on input "text" at bounding box center [325, 160] width 237 height 20
click at [241, 189] on span "Documents" at bounding box center [327, 190] width 276 height 18
type input "Documents"
type input "1"
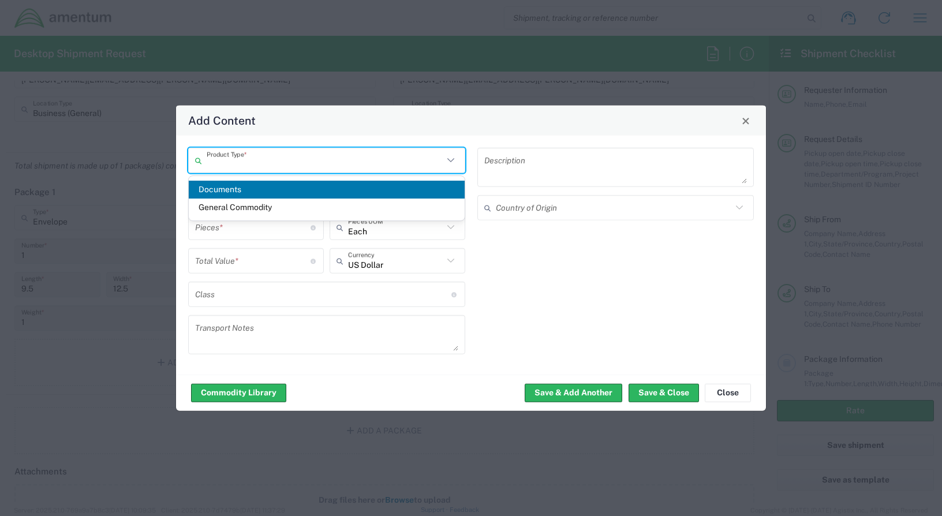
type input "1"
type textarea "Documents"
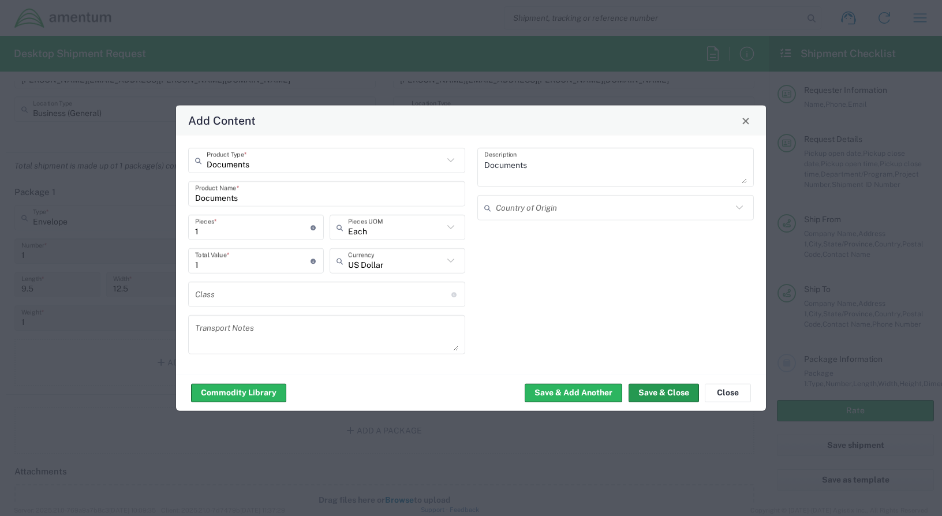
click at [646, 388] on button "Save & Close" at bounding box center [664, 392] width 70 height 18
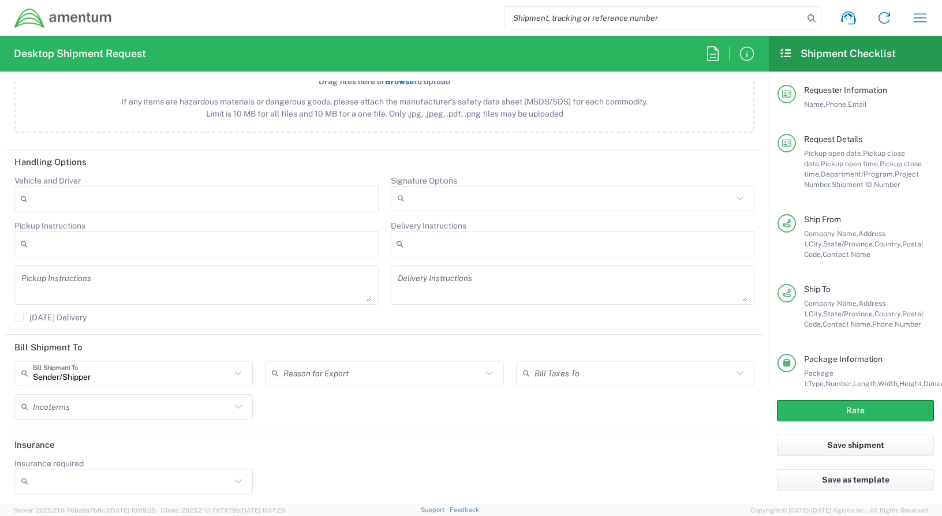
scroll to position [1413, 0]
click at [882, 411] on button "Rate" at bounding box center [855, 410] width 157 height 21
type input "ADMN.100038.00000"
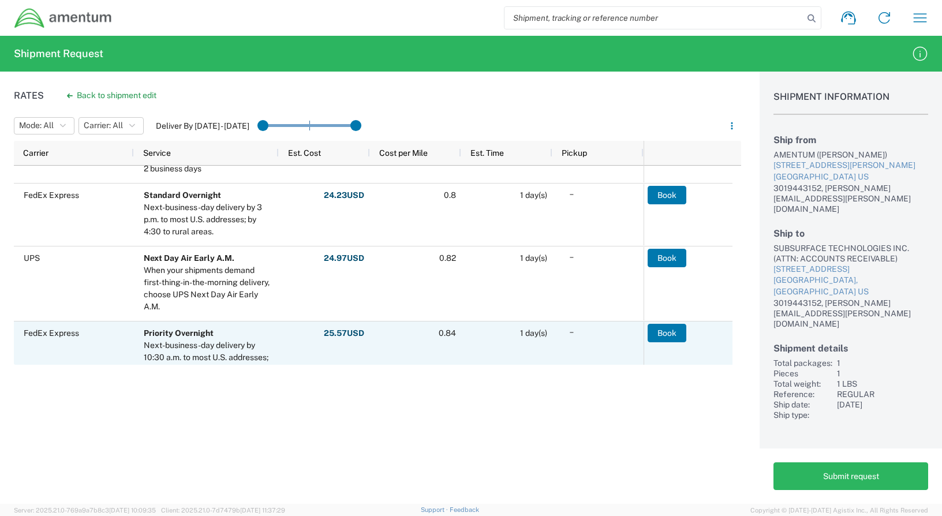
click at [666, 329] on button "Book" at bounding box center [667, 333] width 39 height 18
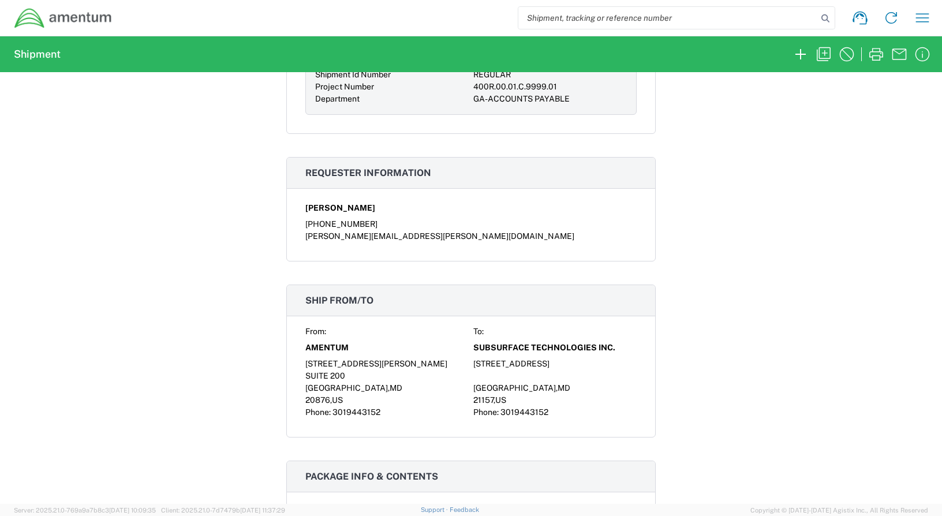
scroll to position [519, 0]
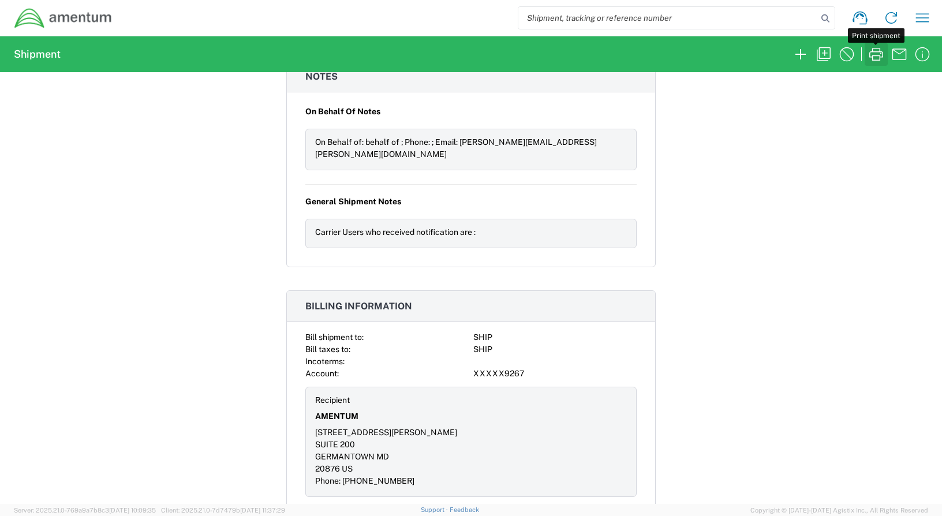
click at [878, 54] on icon "button" at bounding box center [876, 54] width 18 height 18
